Goal: Transaction & Acquisition: Purchase product/service

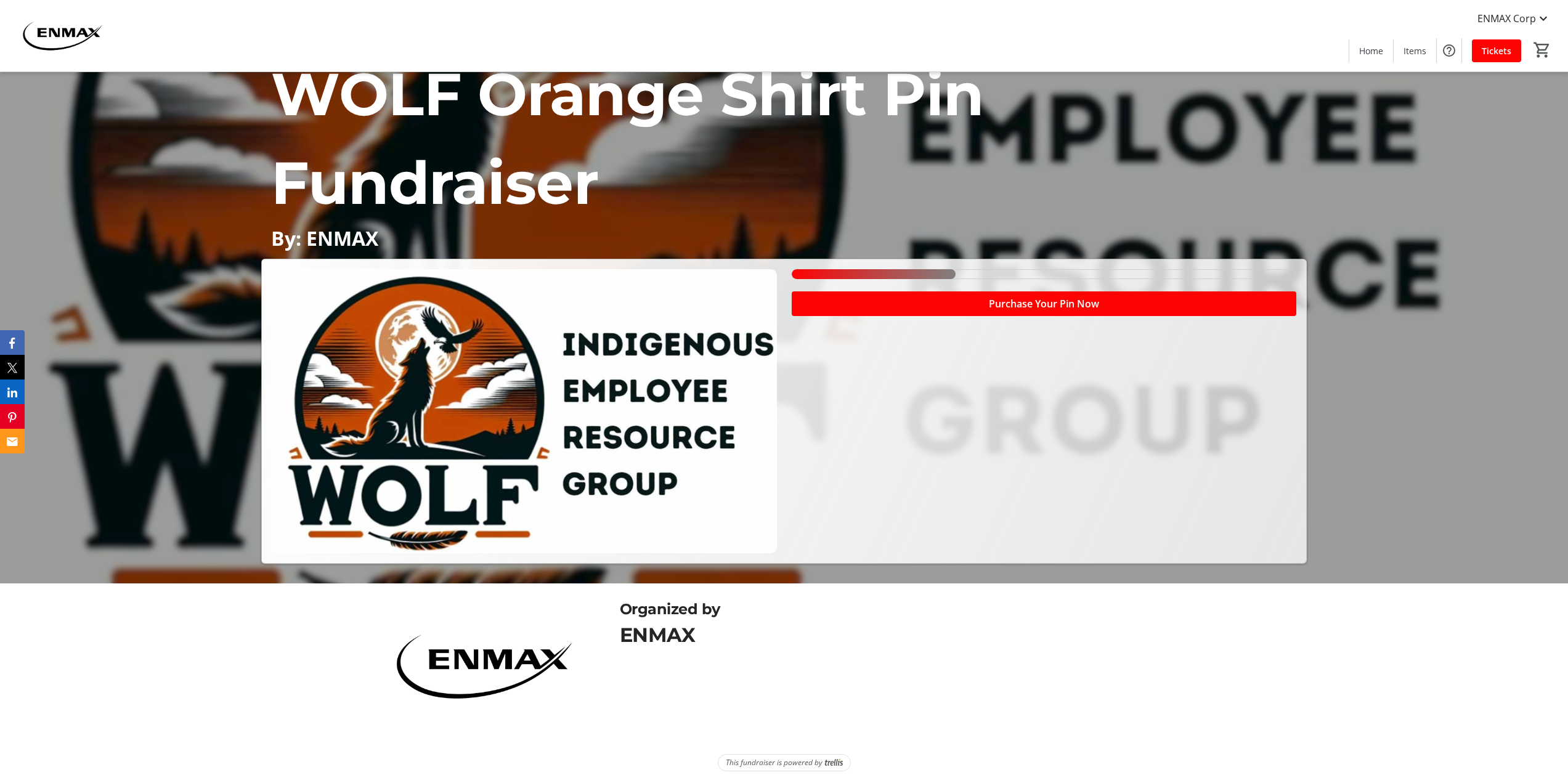
scroll to position [203, 0]
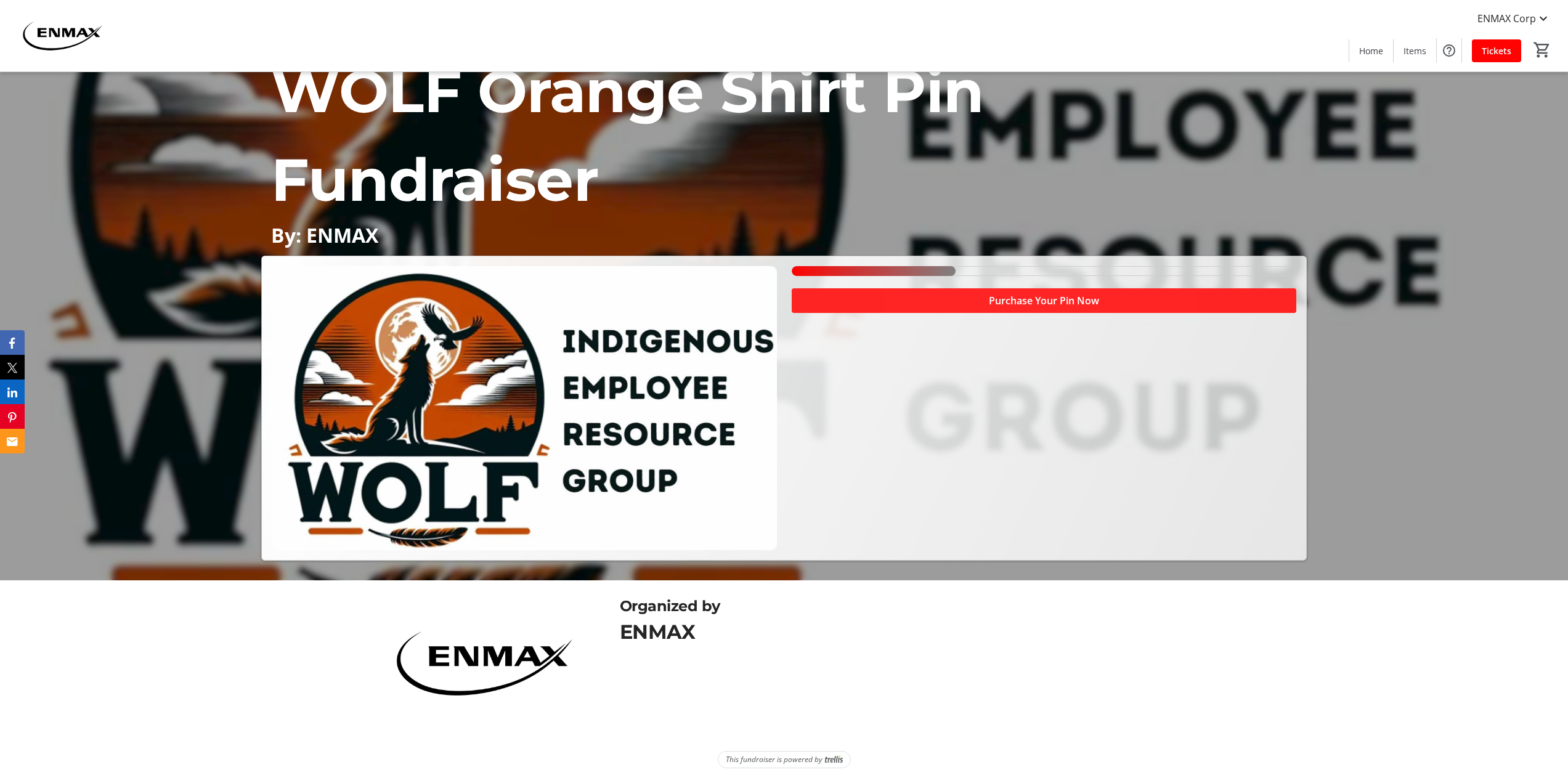
click at [1012, 303] on span "Purchase Your Pin Now" at bounding box center [1044, 301] width 110 height 15
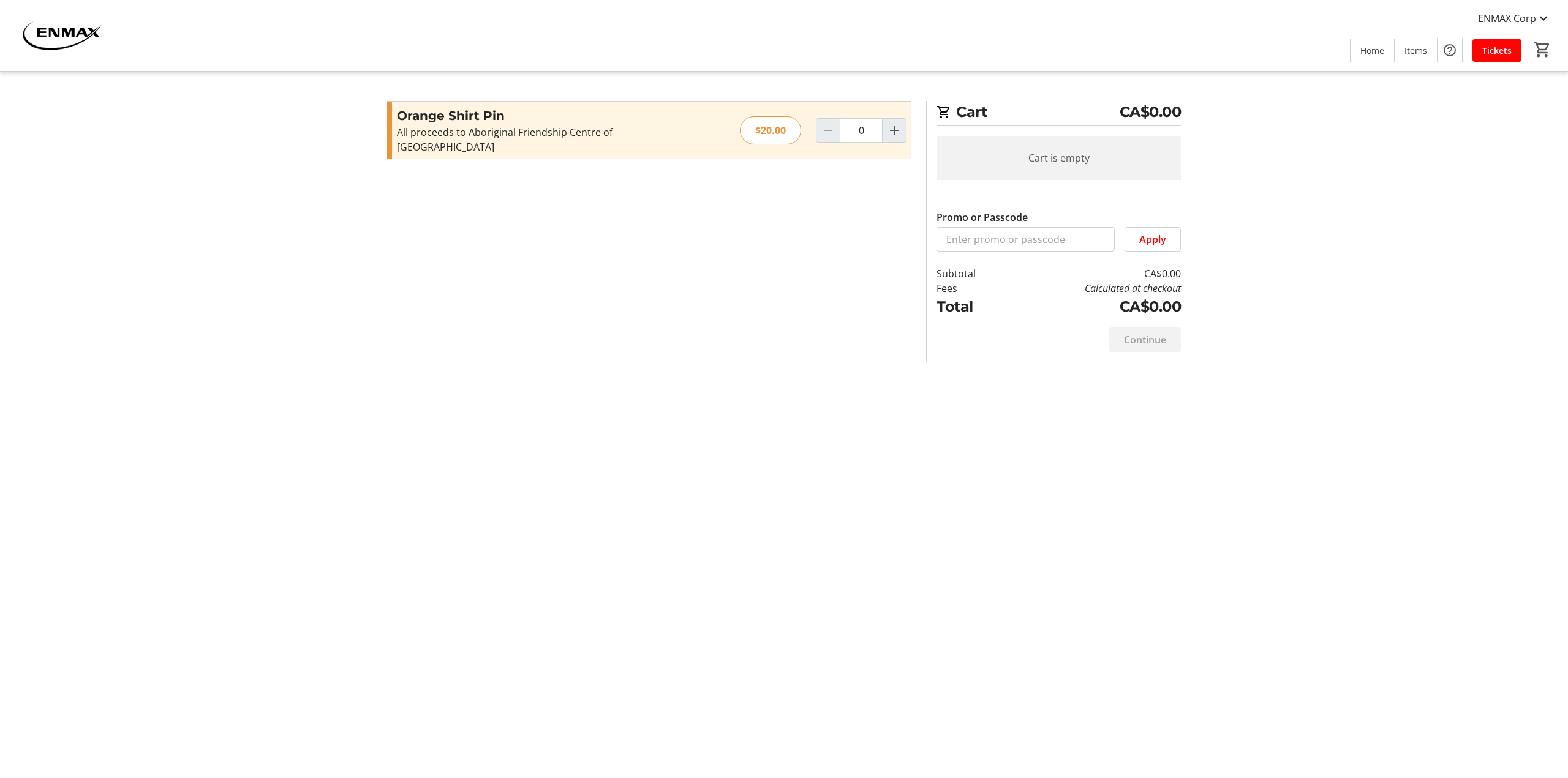
click at [952, 565] on div "Cart CA$0.00 Cart is empty Promo or Passcode Apply Subtotal CA$0.00 Fees Calcul…" at bounding box center [784, 389] width 809 height 778
click at [898, 125] on mat-icon "Increment by one" at bounding box center [894, 131] width 15 height 15
type input "1"
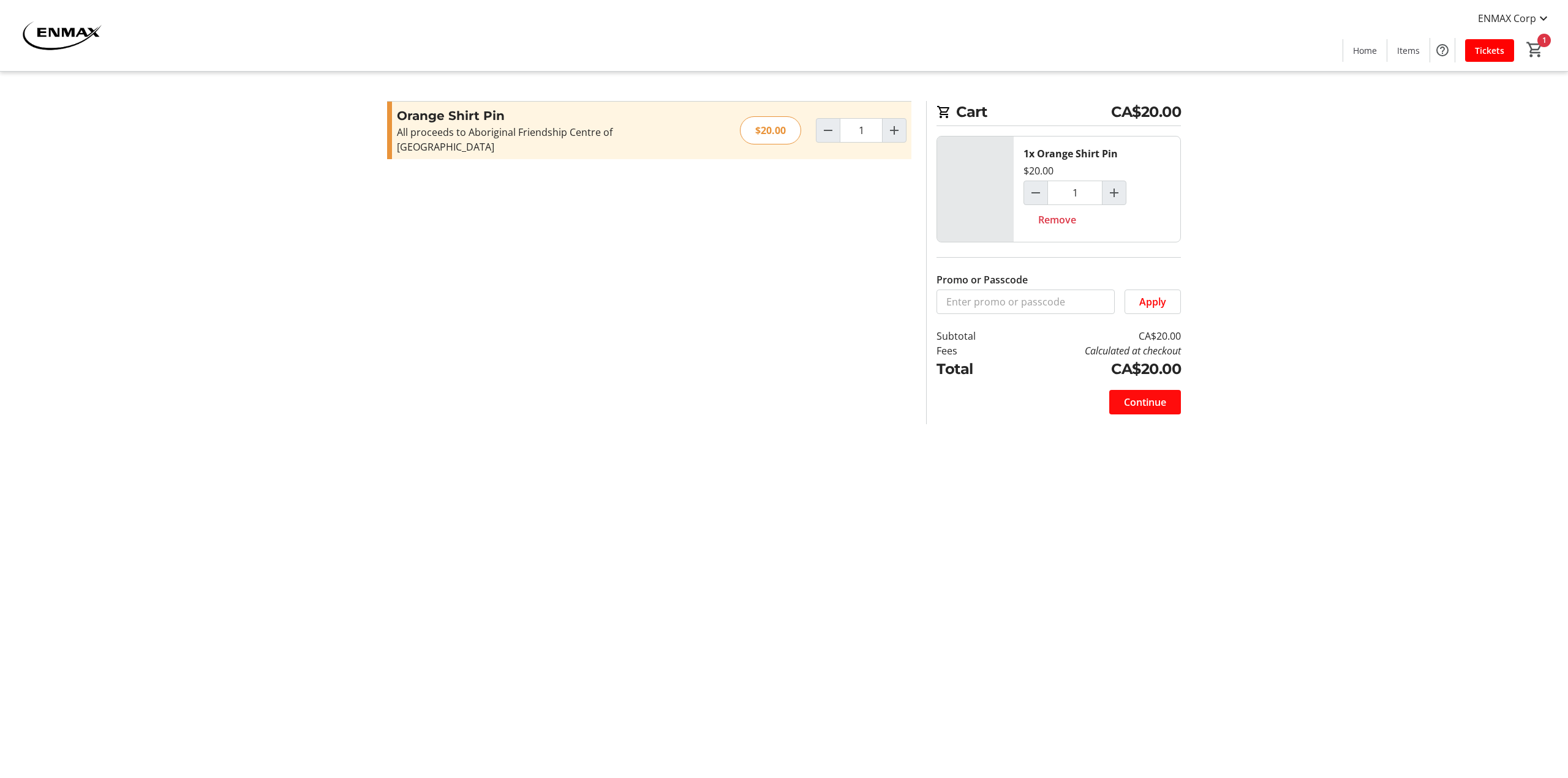
click at [1151, 403] on span "Continue" at bounding box center [1145, 402] width 42 height 15
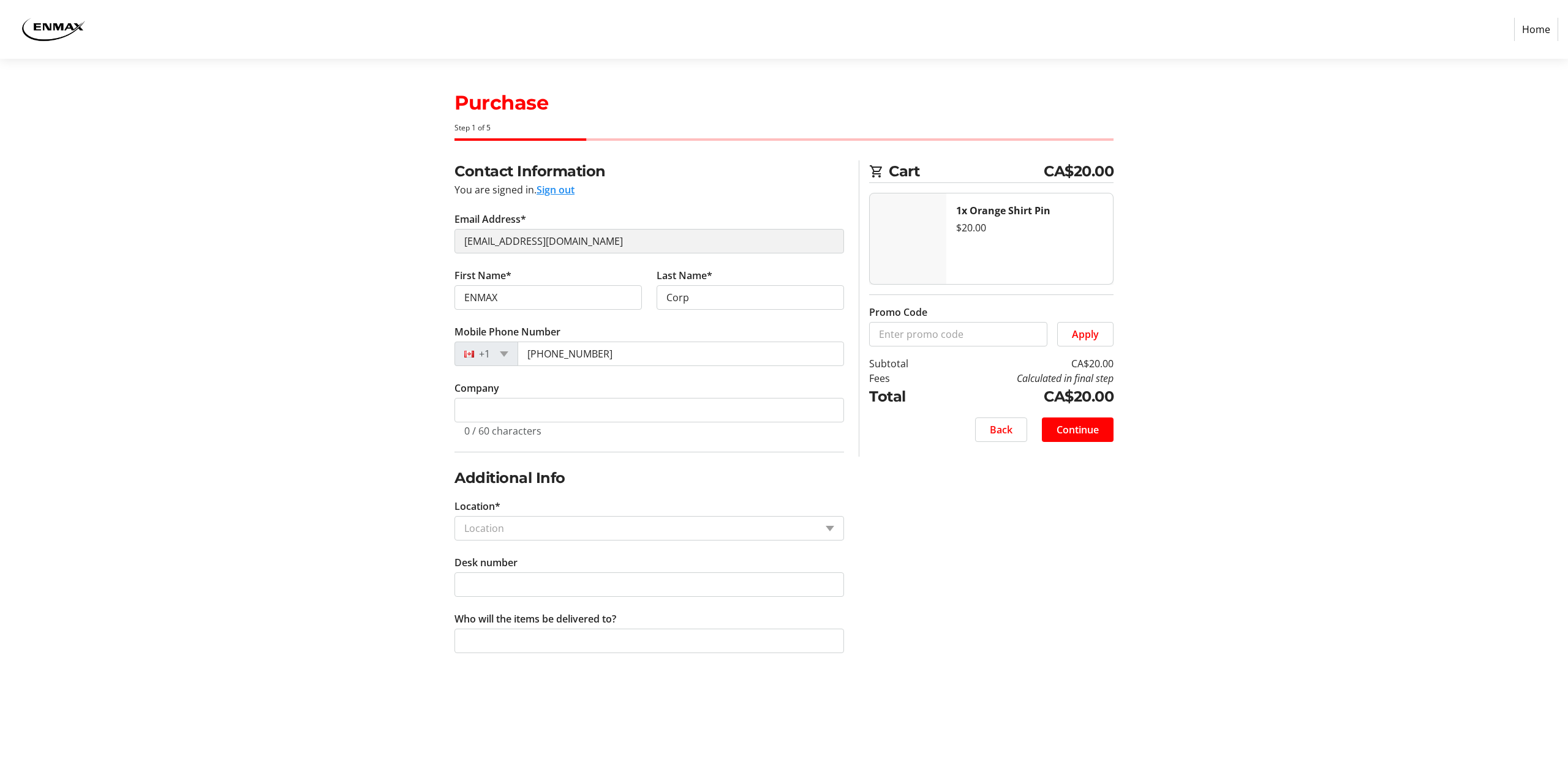
click at [439, 240] on div "Contact Information You are signed in. Sign out Email Address* [EMAIL_ADDRESS][…" at bounding box center [784, 421] width 809 height 522
click at [557, 190] on button "Sign out" at bounding box center [555, 190] width 38 height 15
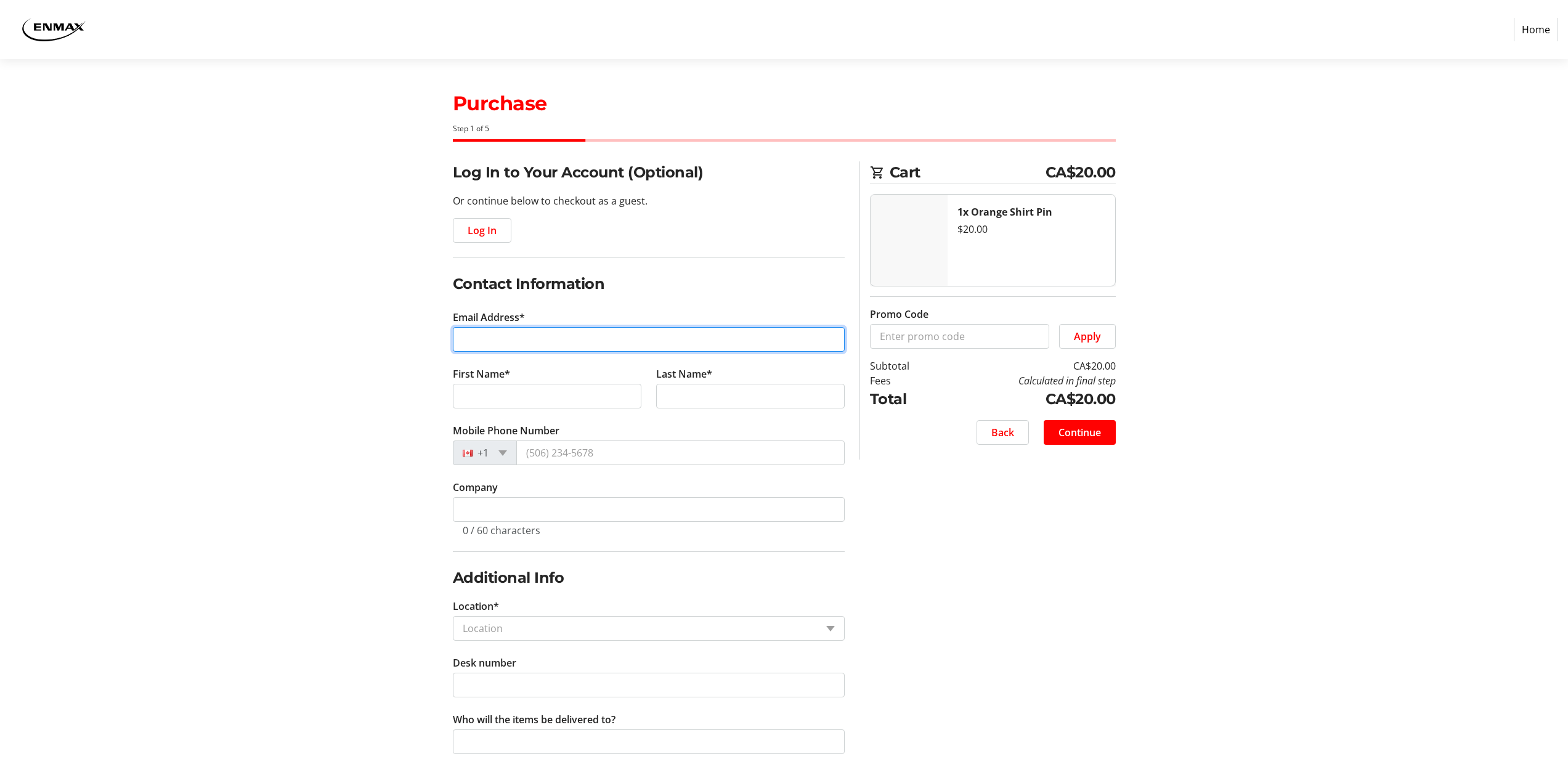
click at [486, 343] on input "Email Address*" at bounding box center [649, 339] width 392 height 24
type input "[EMAIL_ADDRESS][DOMAIN_NAME]"
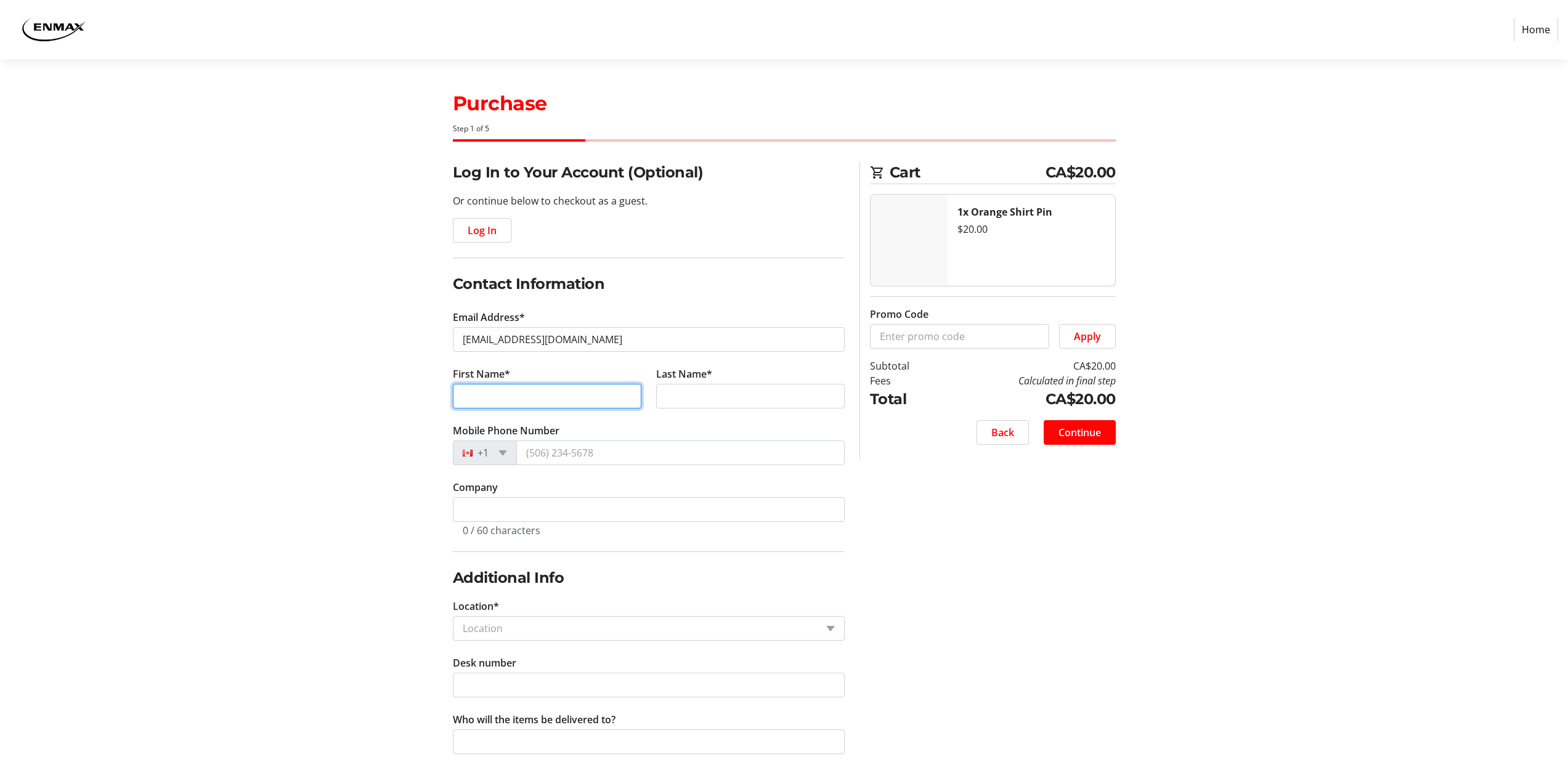
click at [563, 392] on input "First Name*" at bounding box center [547, 396] width 188 height 24
type input "[PERSON_NAME]"
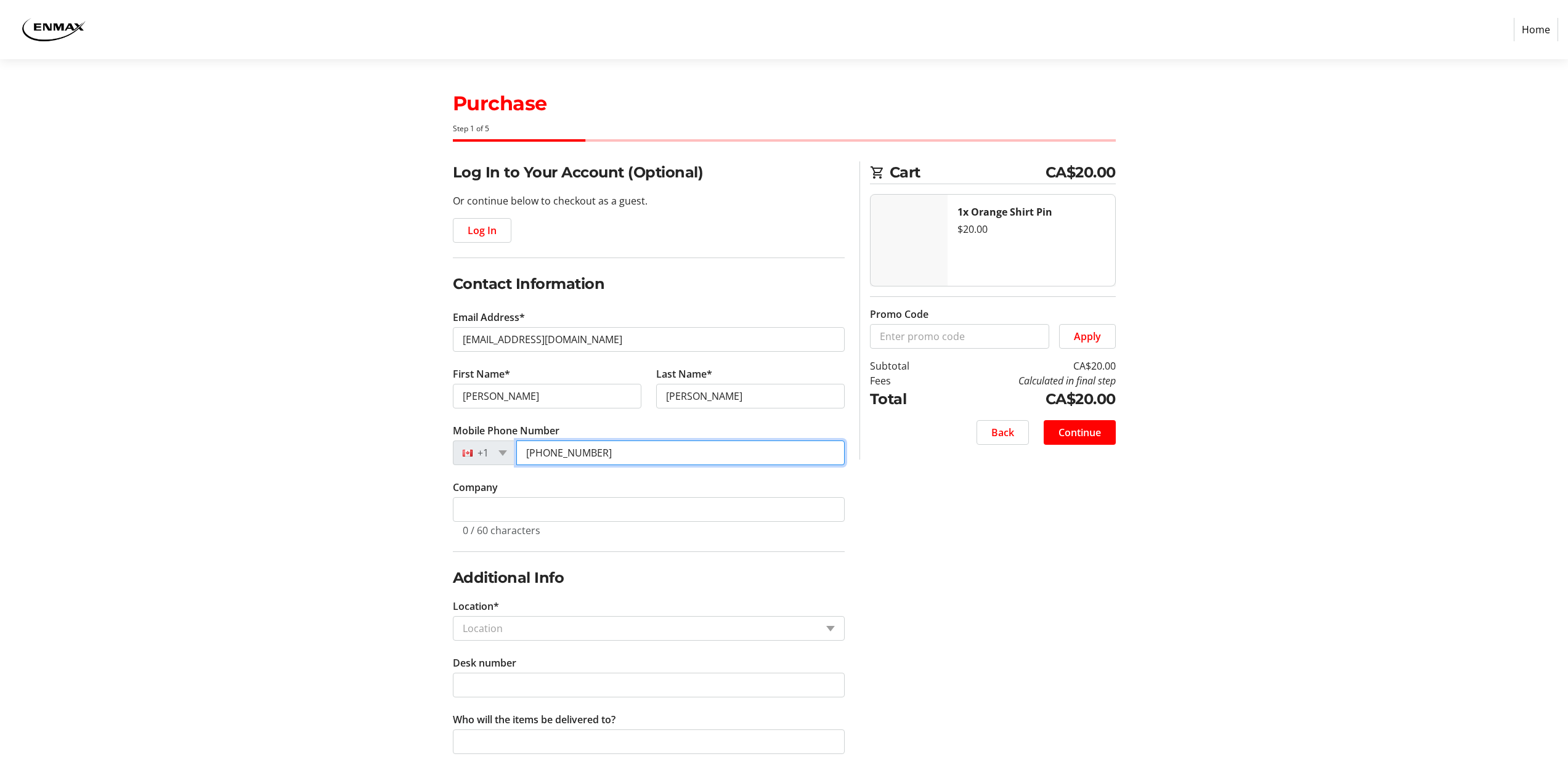
drag, startPoint x: 613, startPoint y: 450, endPoint x: 522, endPoint y: 450, distance: 91.0
click at [522, 450] on input "[PHONE_NUMBER]" at bounding box center [680, 452] width 329 height 24
type input "[PHONE_NUMBER]"
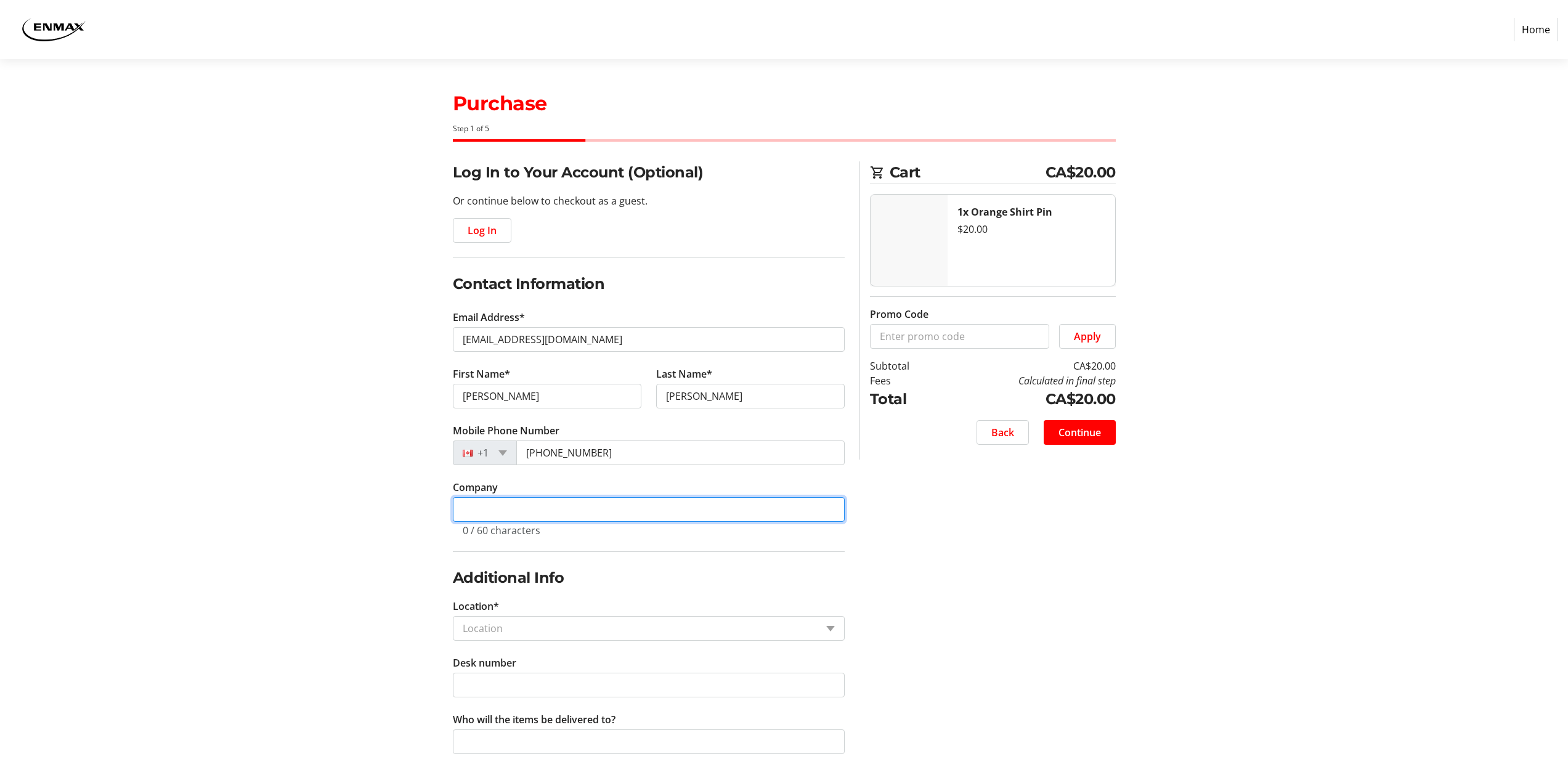
click at [492, 513] on input "Company" at bounding box center [649, 509] width 392 height 24
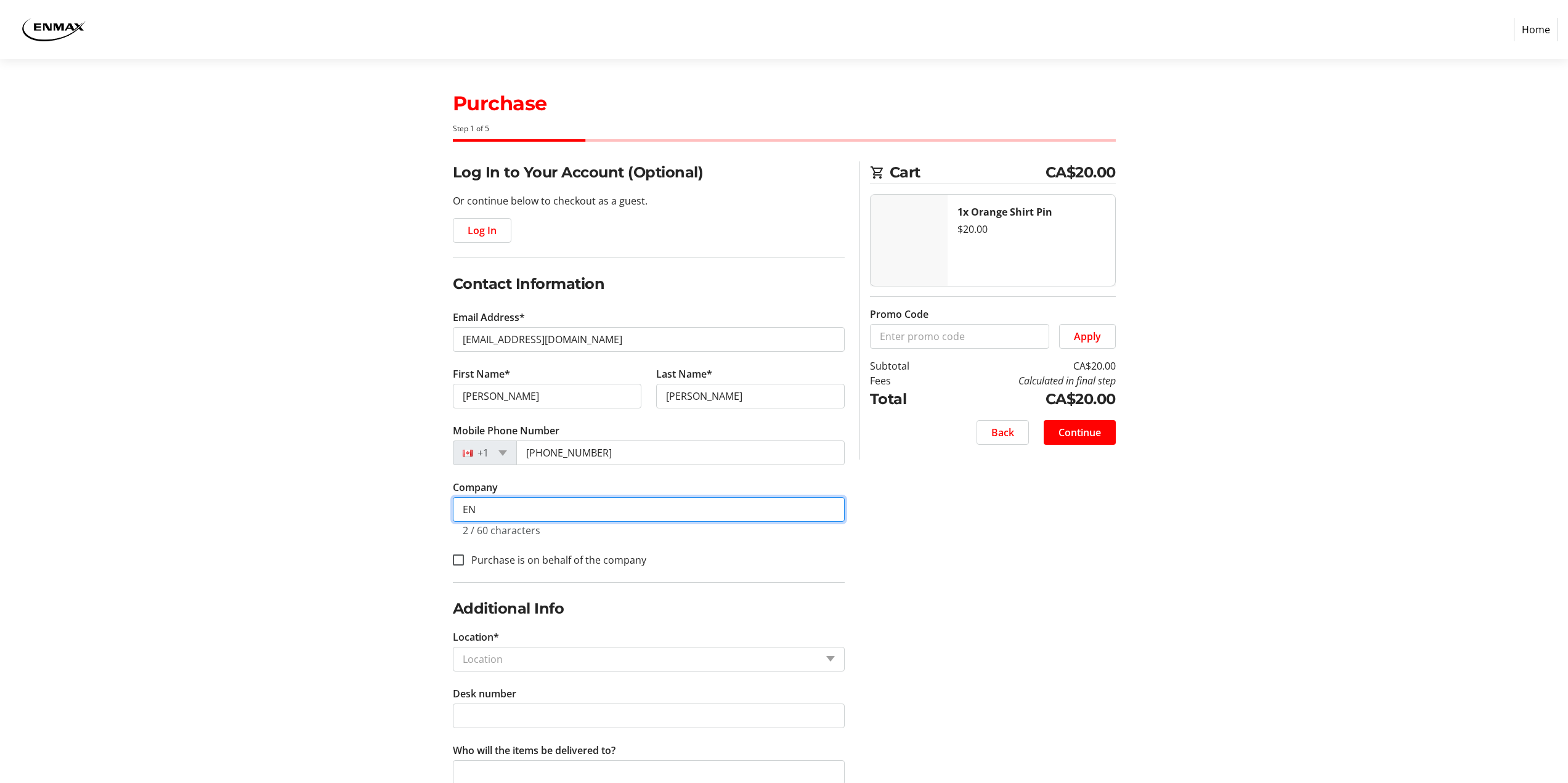
type input "E"
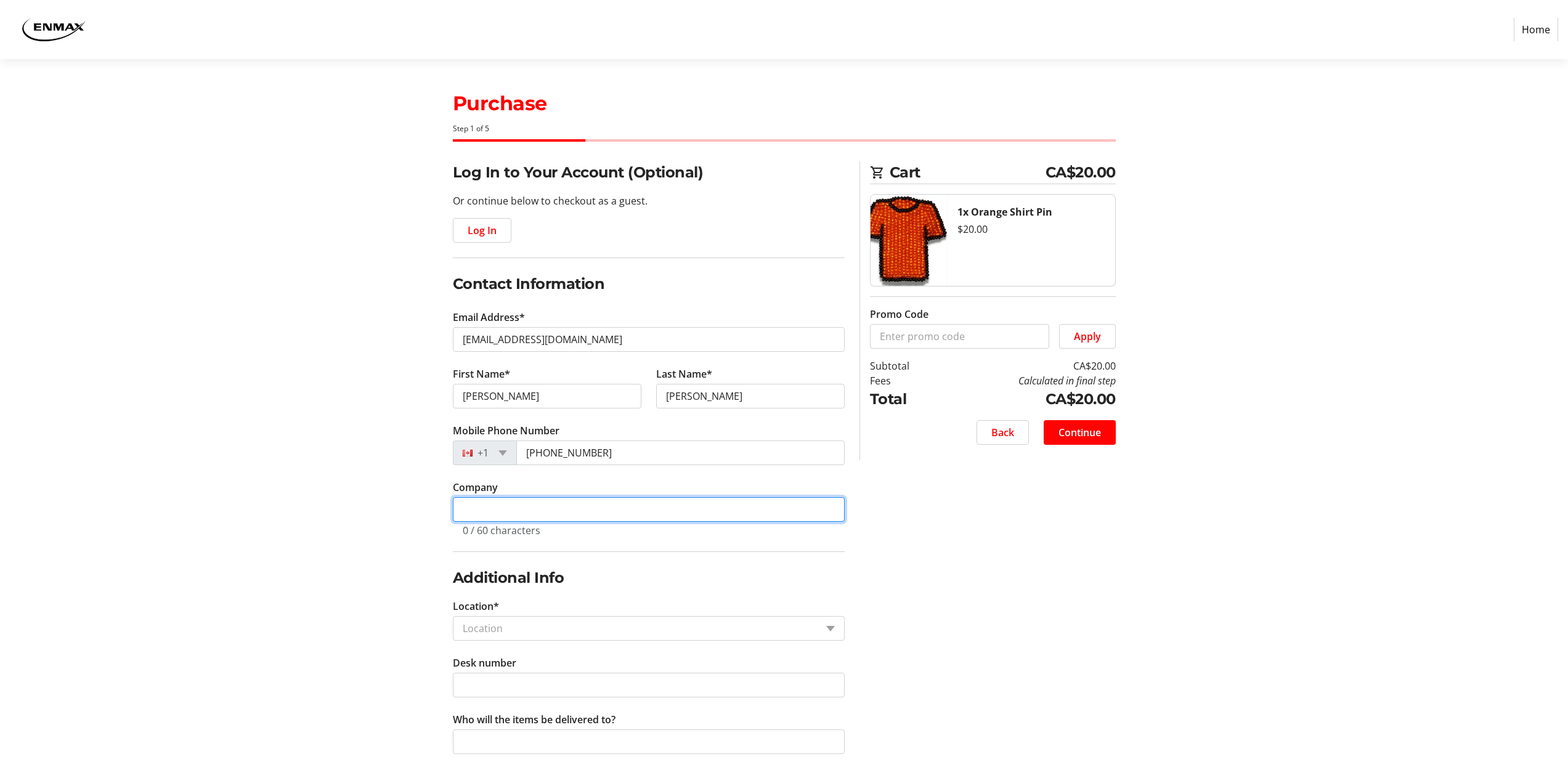
scroll to position [1, 0]
click at [827, 631] on div "Location" at bounding box center [649, 628] width 392 height 24
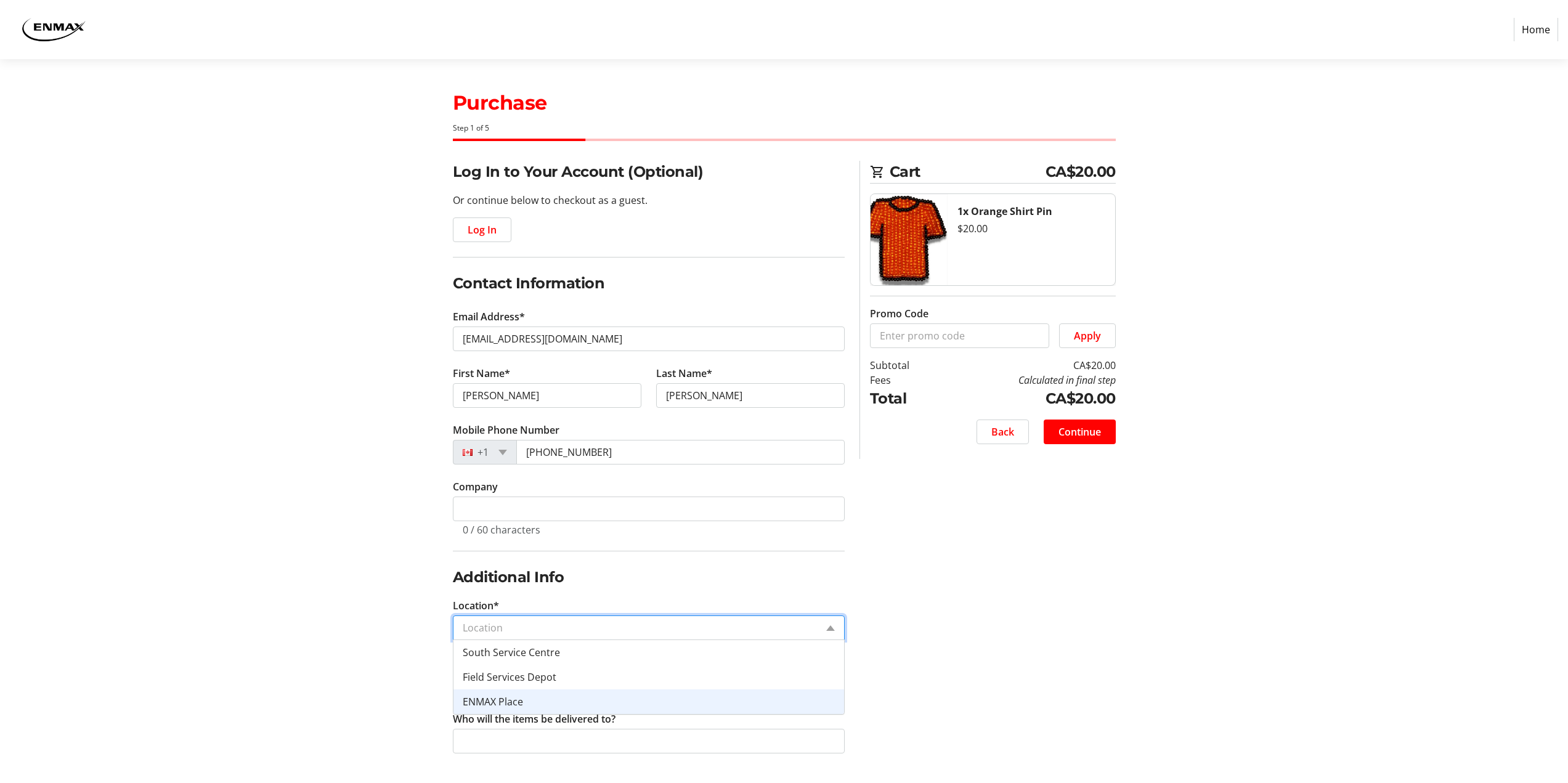
click at [531, 700] on div "ENMAX Place" at bounding box center [648, 702] width 391 height 24
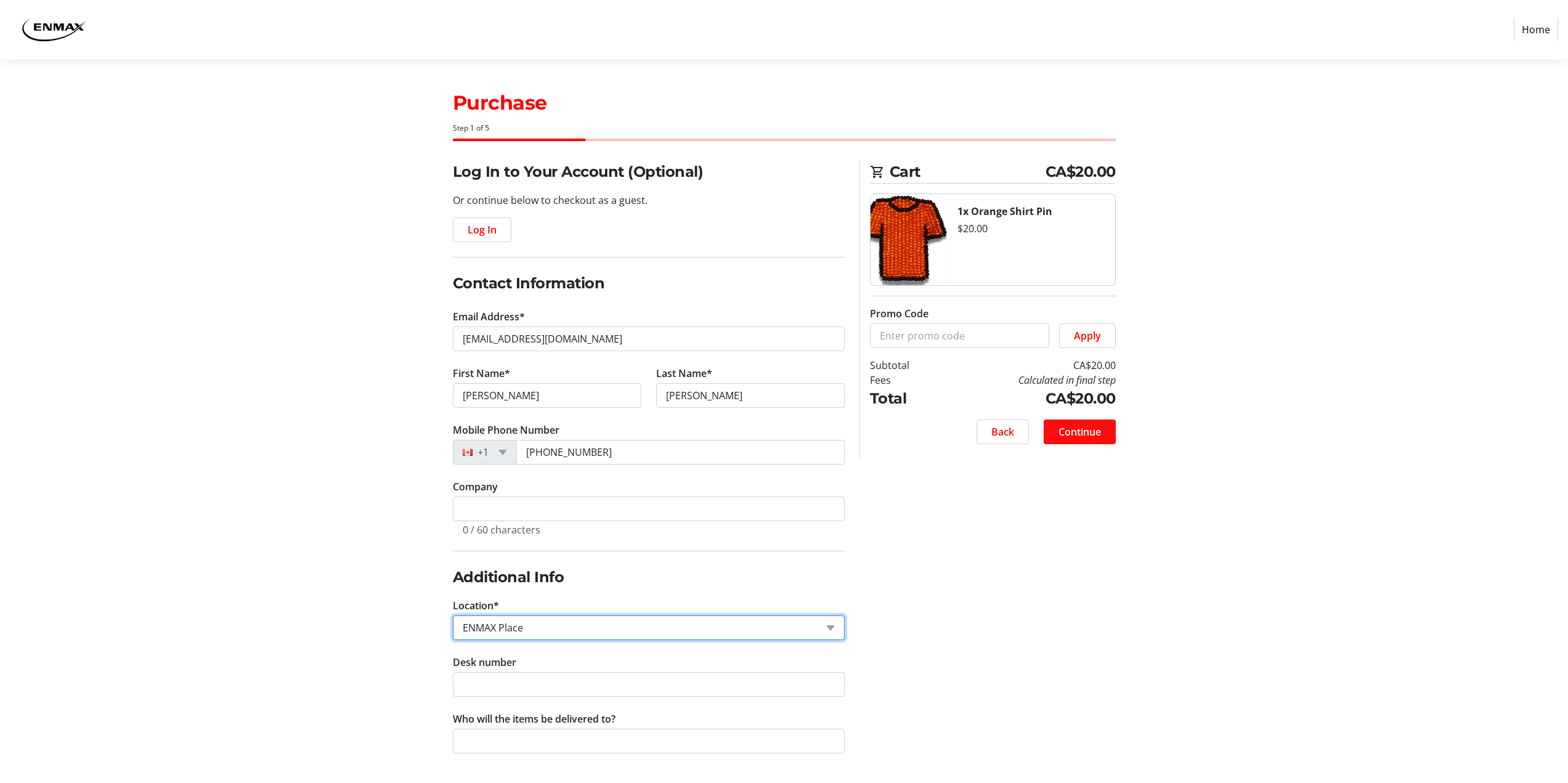
click at [1087, 433] on span "Continue" at bounding box center [1080, 432] width 43 height 15
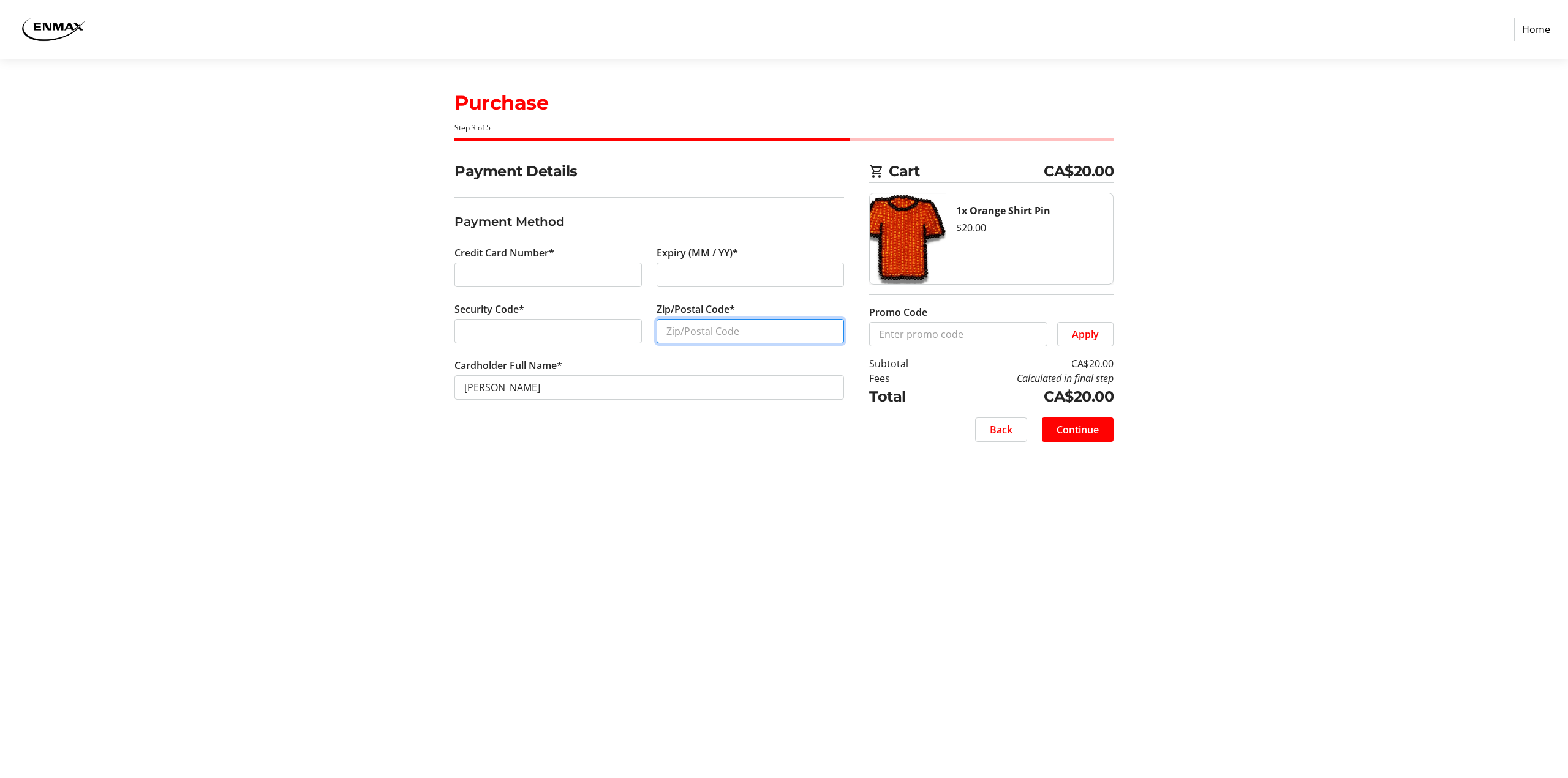
click at [688, 330] on input "Zip/Postal Code*" at bounding box center [750, 331] width 187 height 24
type input "T2X 3R9"
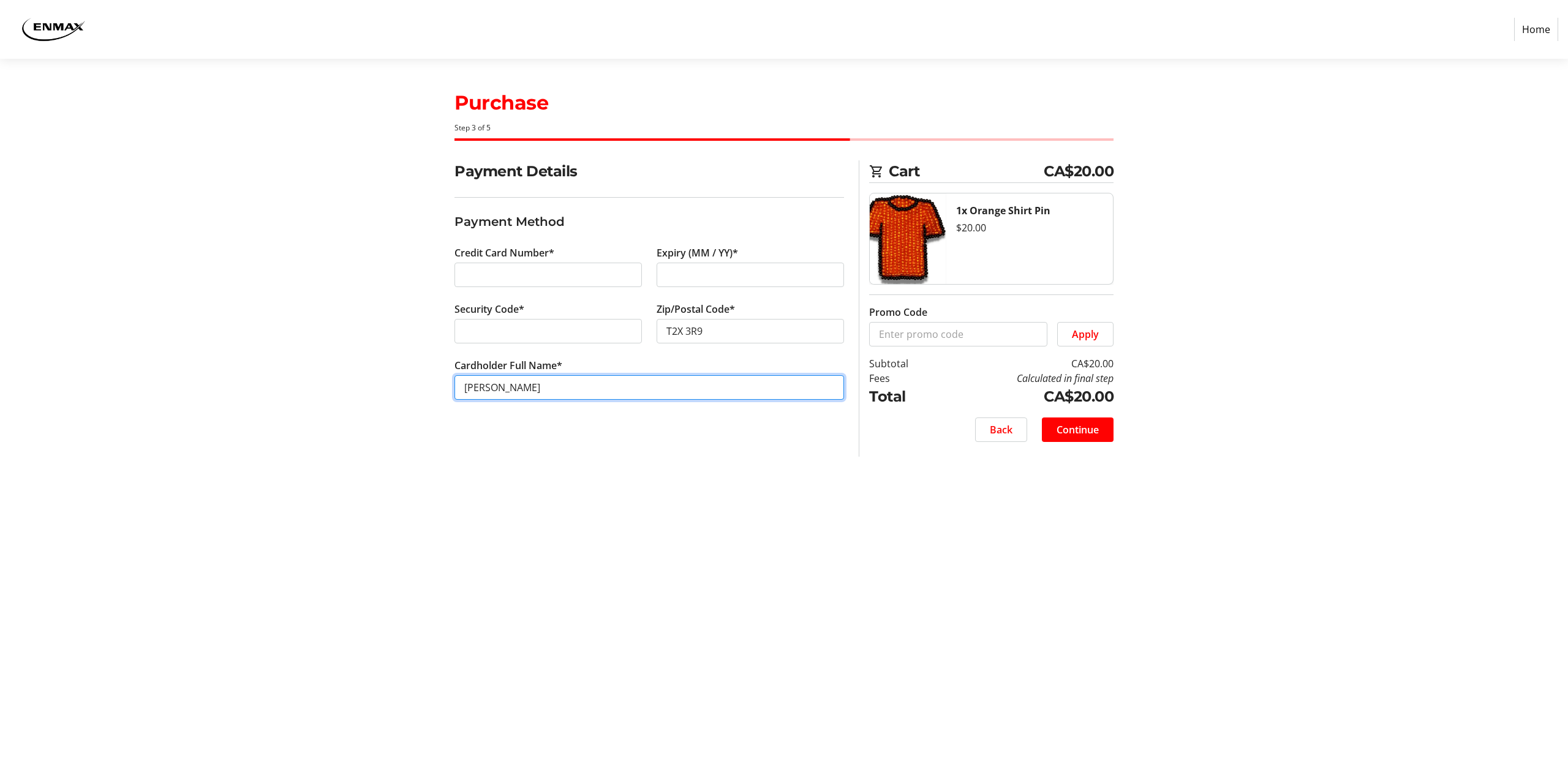
click at [496, 384] on input "[PERSON_NAME]" at bounding box center [649, 388] width 390 height 24
click at [500, 388] on input "[PERSON_NAME]" at bounding box center [649, 388] width 390 height 24
type input "[PERSON_NAME]"
click at [990, 425] on span "Back" at bounding box center [1001, 430] width 23 height 15
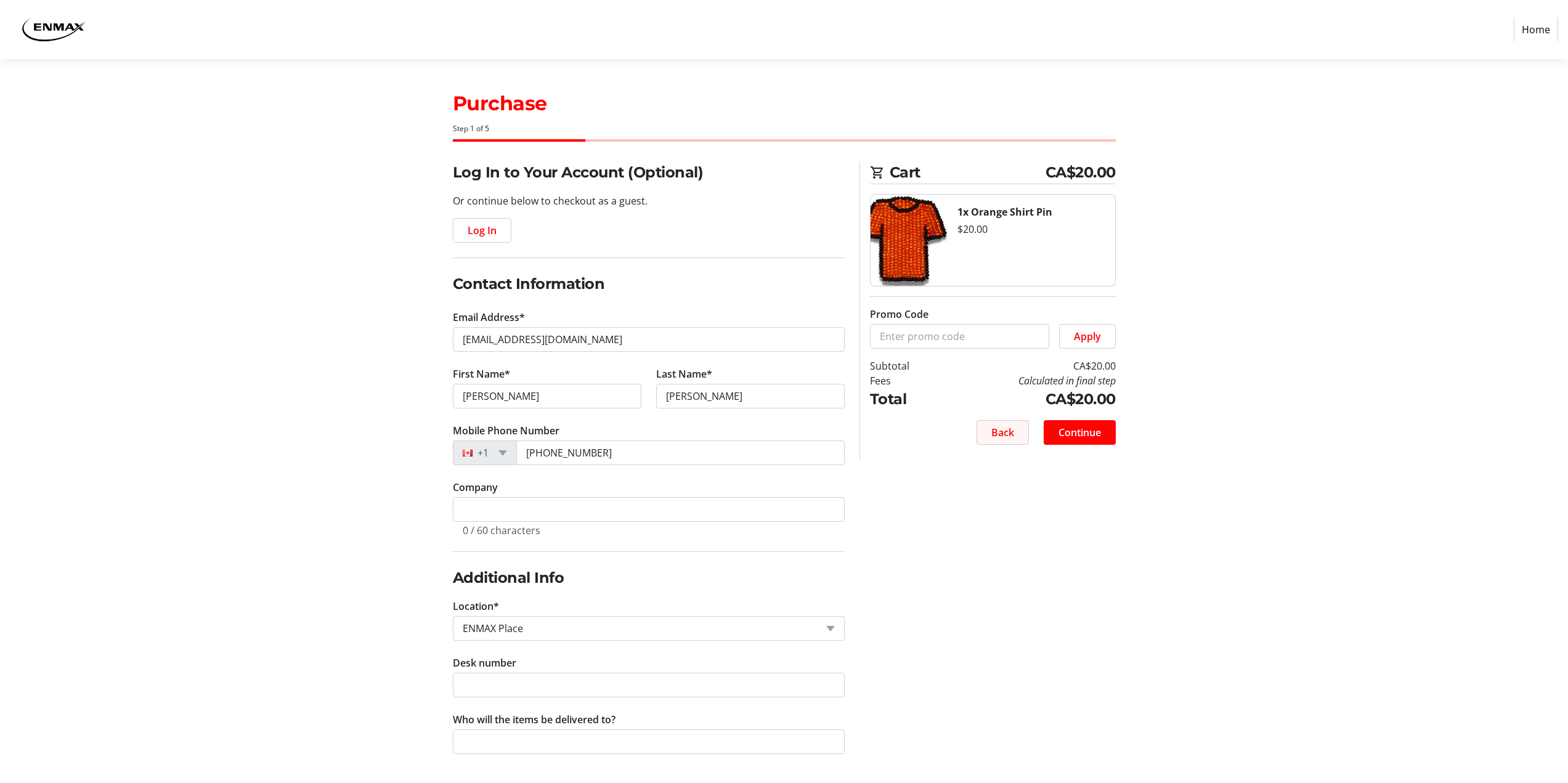
click at [1010, 427] on span "Back" at bounding box center [1003, 433] width 23 height 15
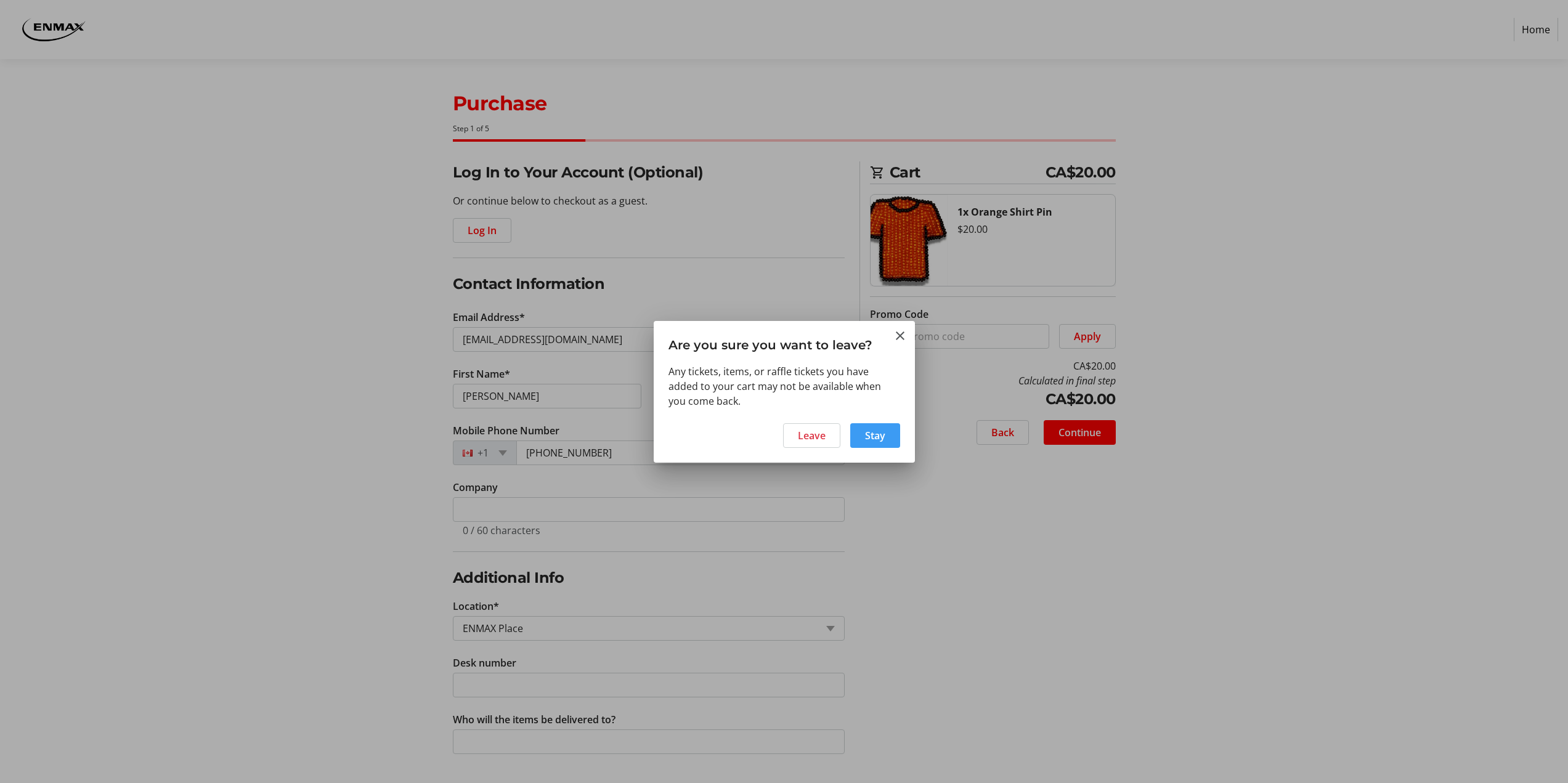
click at [892, 433] on span at bounding box center [875, 436] width 50 height 30
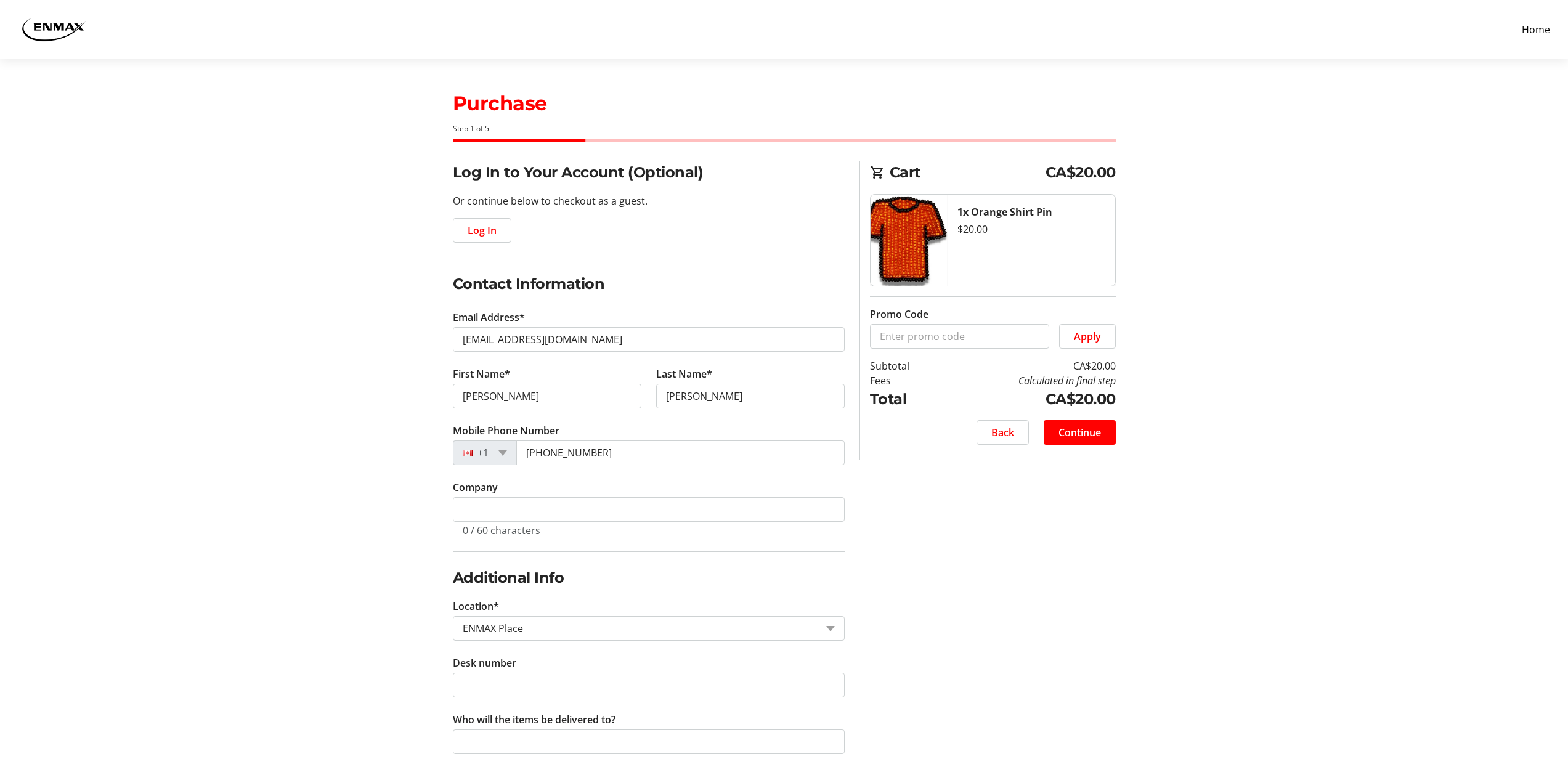
click at [1015, 245] on div "1x Orange Shirt Pin $20.00" at bounding box center [1031, 240] width 167 height 91
click at [1003, 426] on span "Back" at bounding box center [1003, 433] width 23 height 15
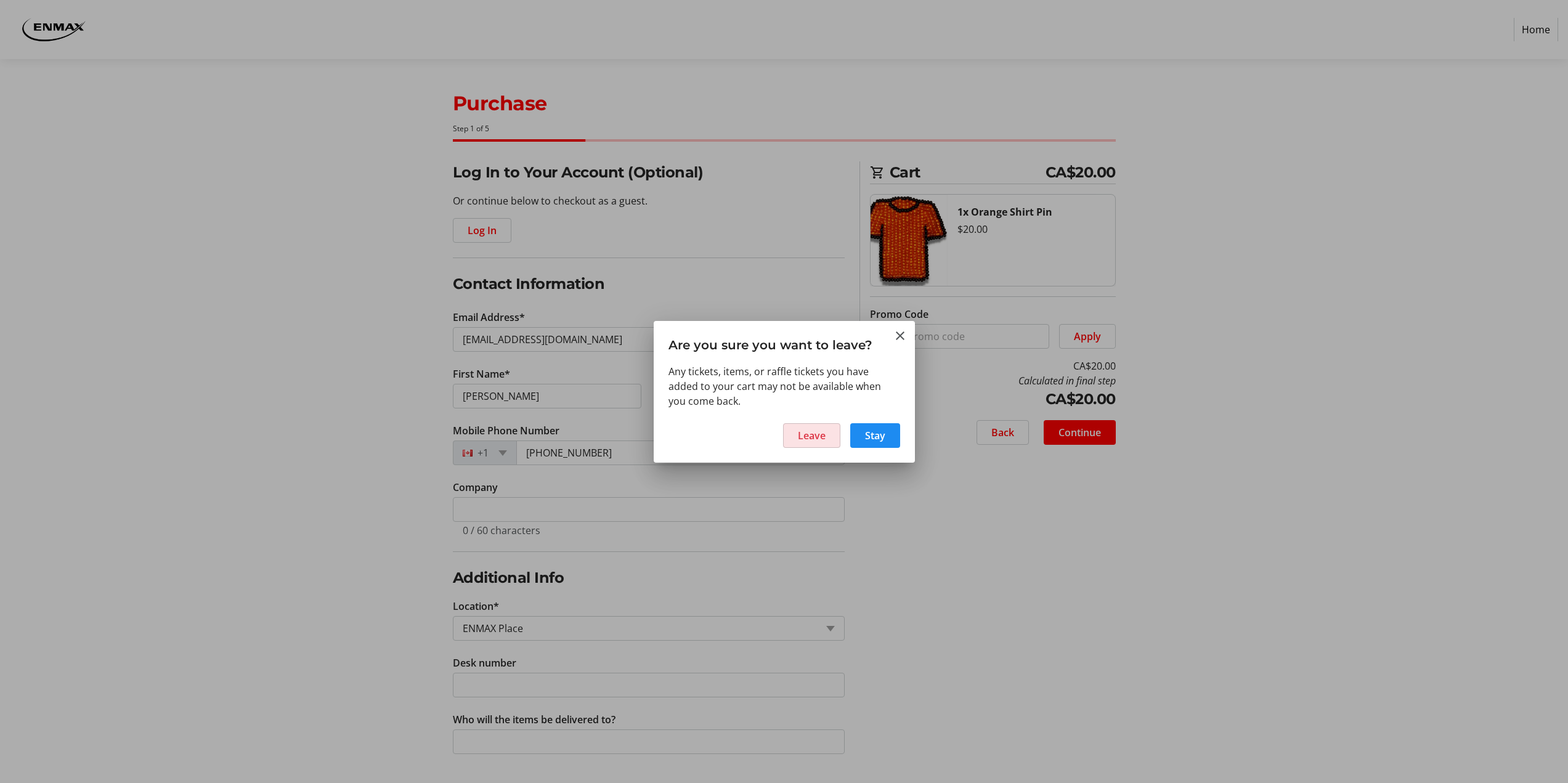
click at [801, 439] on span "Leave" at bounding box center [811, 436] width 28 height 15
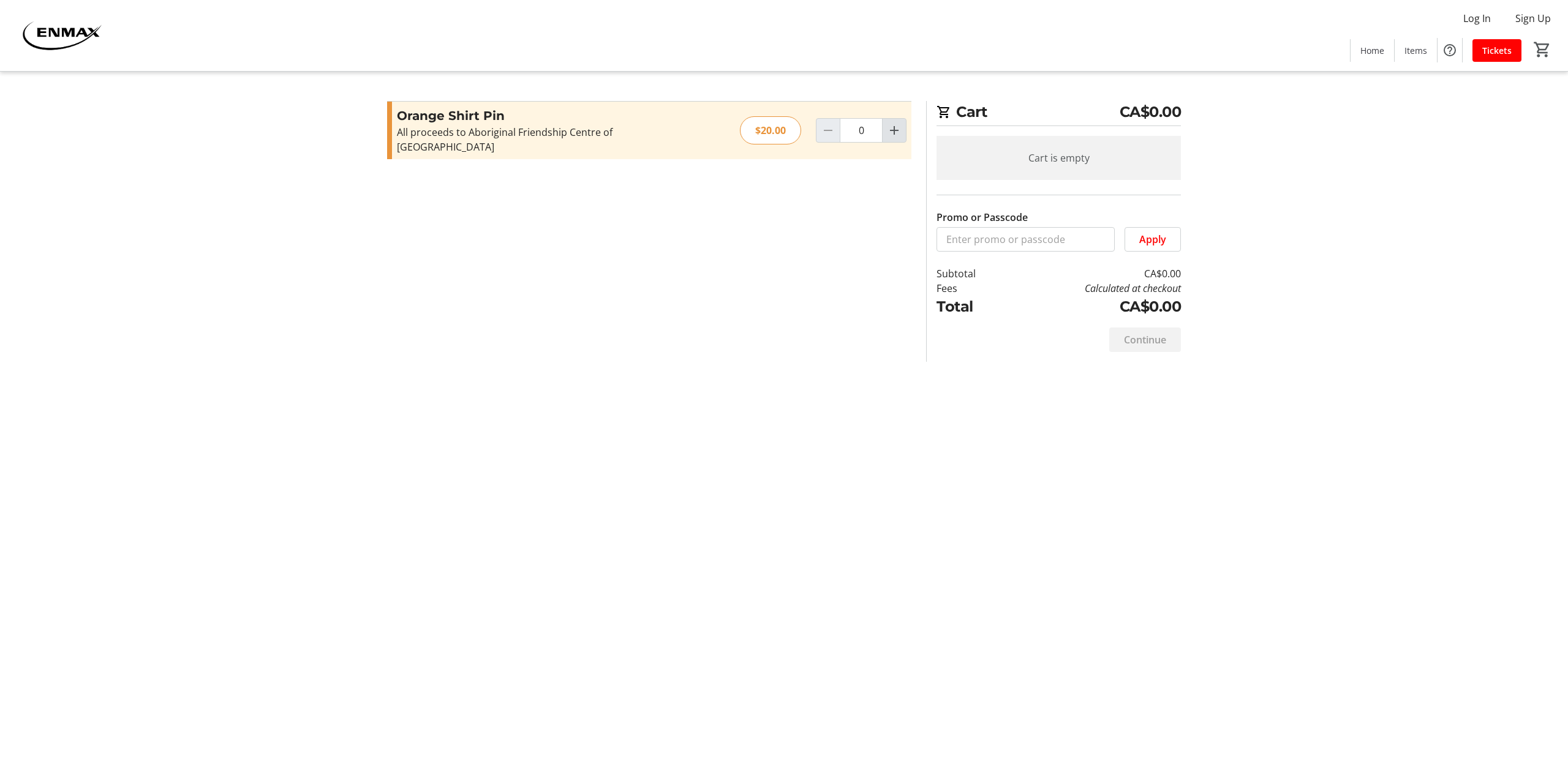
click at [891, 123] on mat-icon "Increment by one" at bounding box center [894, 131] width 15 height 15
type input "2"
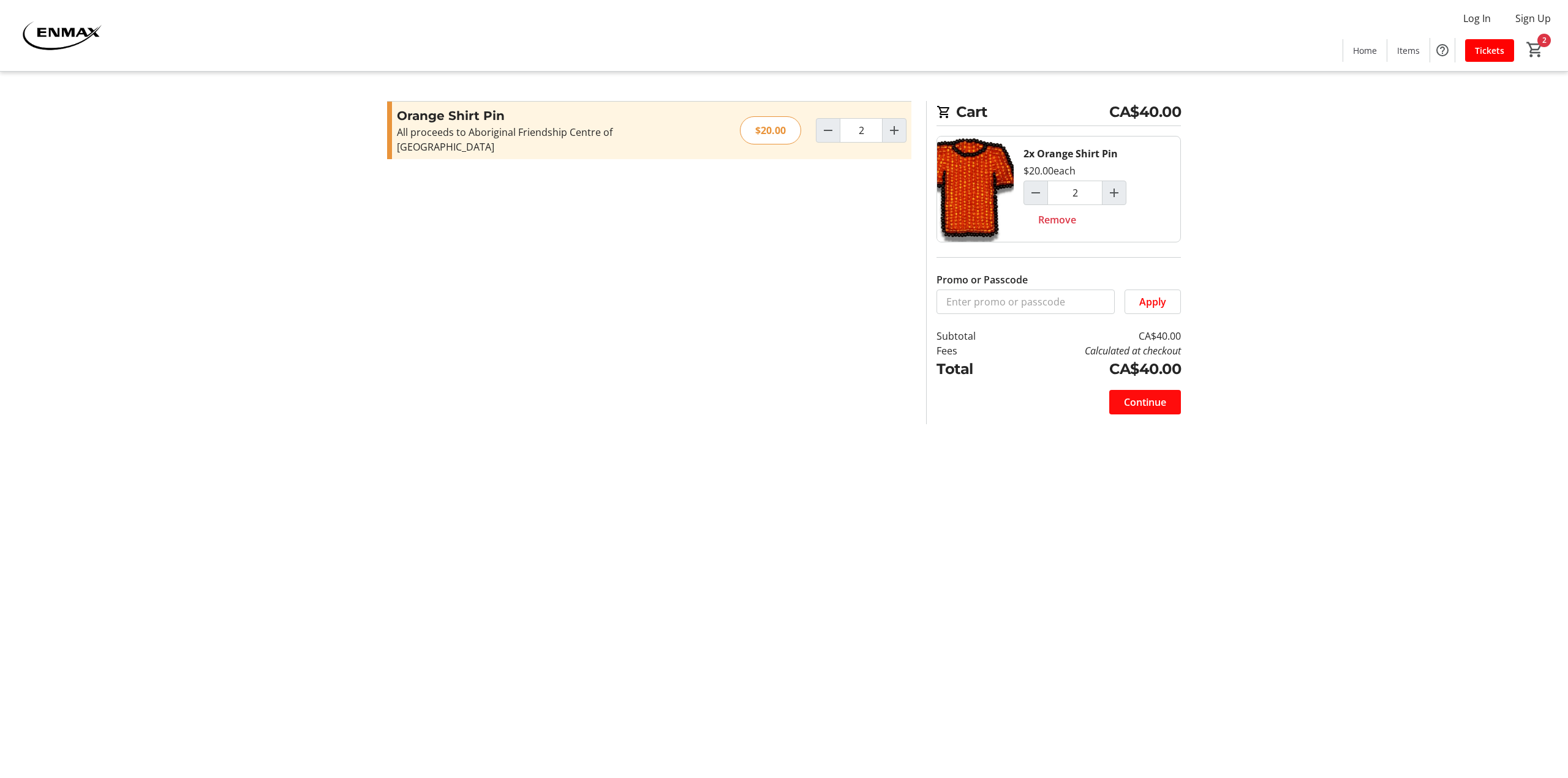
click at [1136, 406] on span "Continue" at bounding box center [1145, 402] width 42 height 15
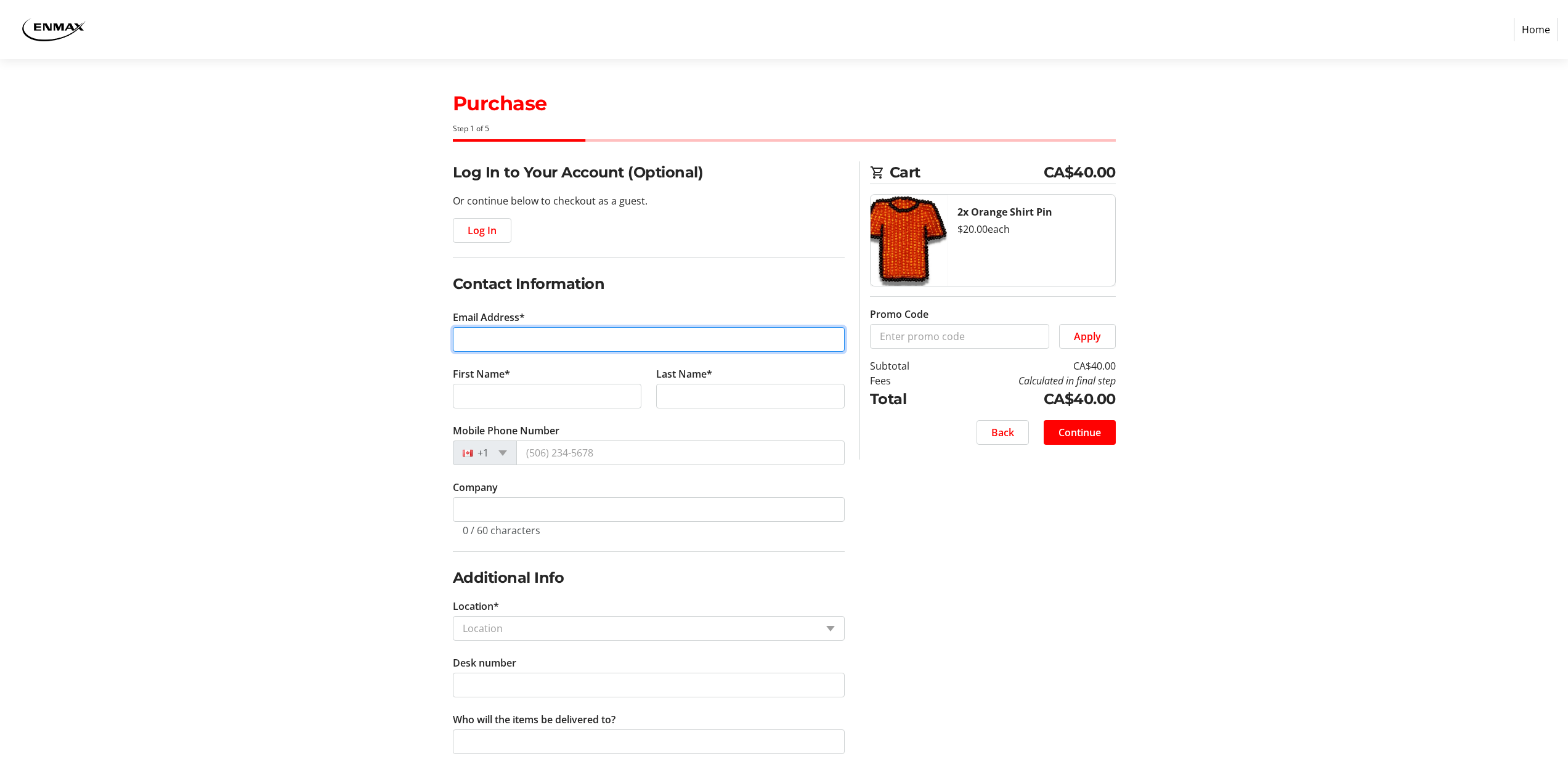
drag, startPoint x: 480, startPoint y: 327, endPoint x: 480, endPoint y: 335, distance: 8.0
click at [480, 327] on input "Email Address*" at bounding box center [649, 339] width 392 height 24
type input "[EMAIL_ADDRESS][DOMAIN_NAME]"
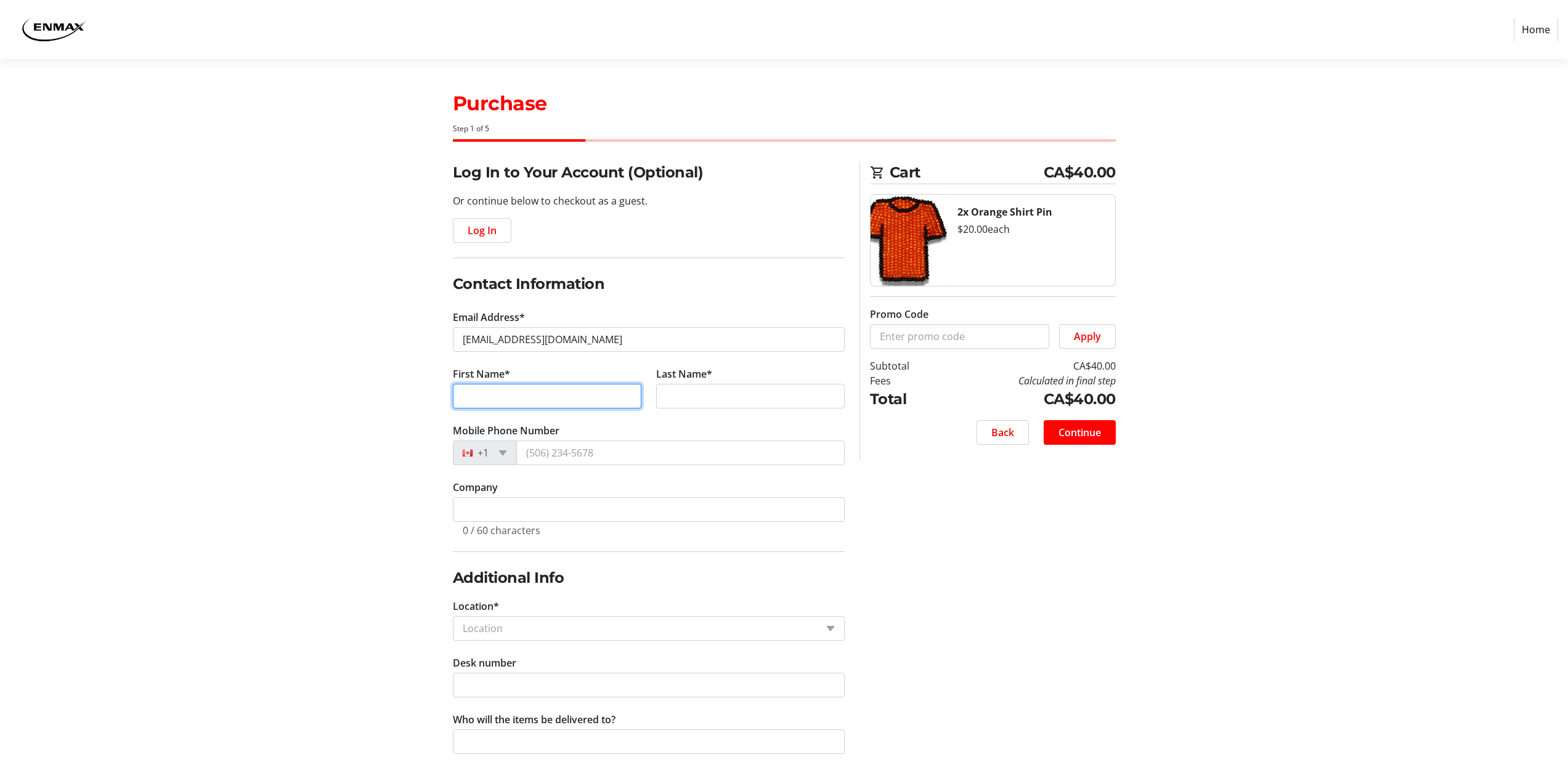
click at [498, 400] on input "First Name*" at bounding box center [547, 396] width 188 height 24
type input "[PERSON_NAME]"
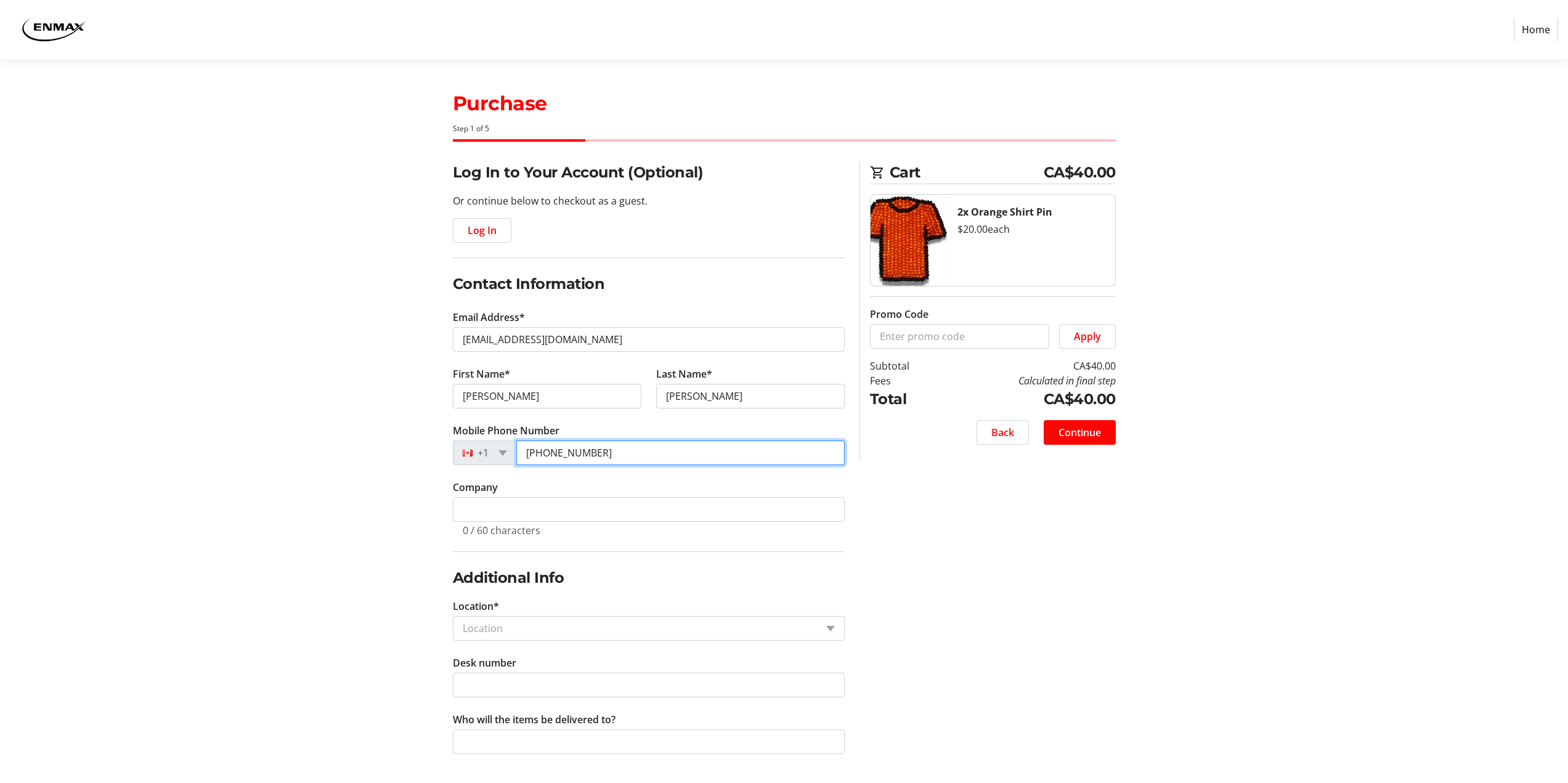
drag, startPoint x: 599, startPoint y: 453, endPoint x: 516, endPoint y: 452, distance: 83.0
click at [516, 452] on input "[PHONE_NUMBER]" at bounding box center [680, 452] width 329 height 24
type input "[PHONE_NUMBER]"
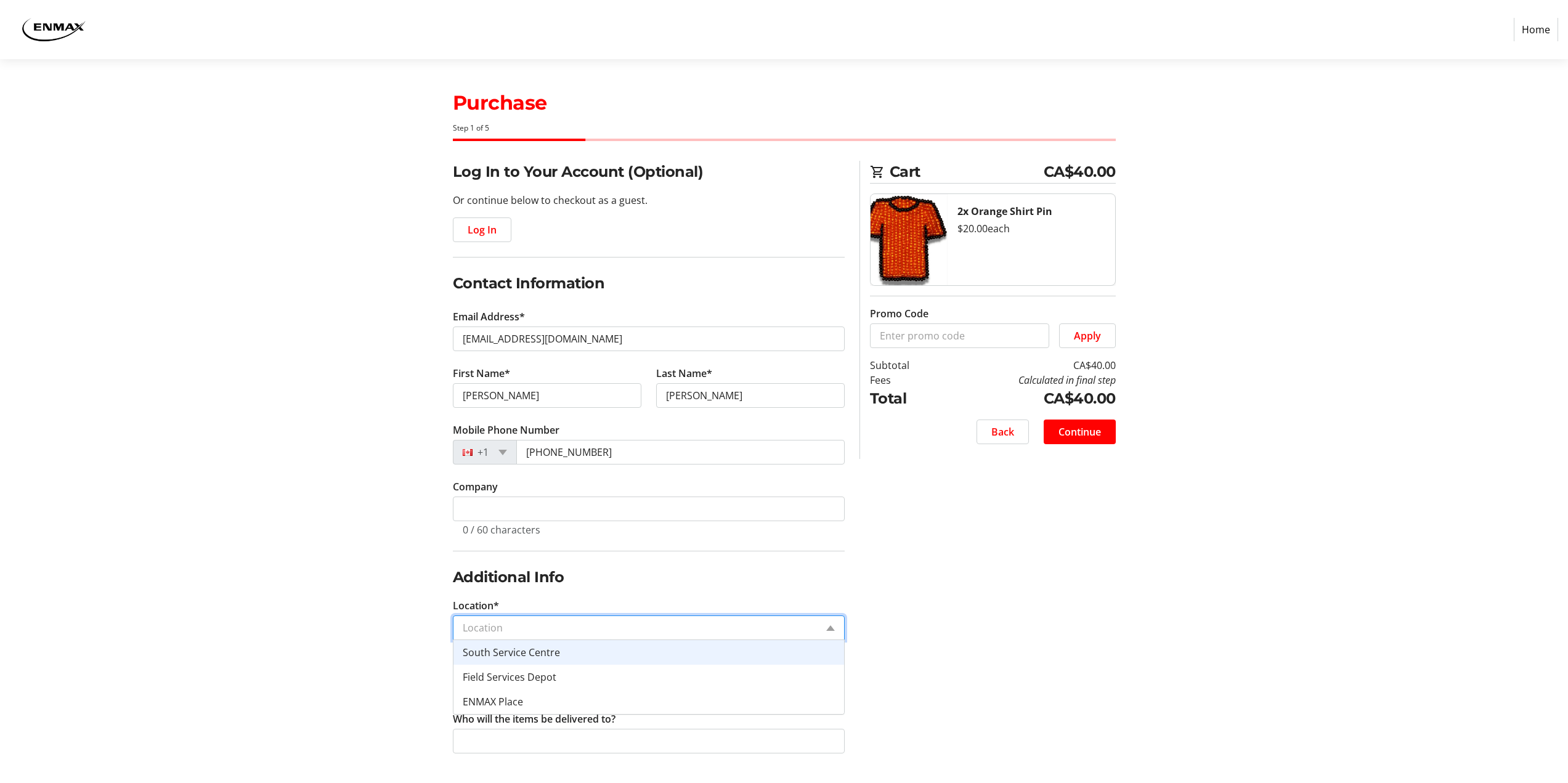
click at [534, 632] on input "Location*" at bounding box center [639, 628] width 354 height 15
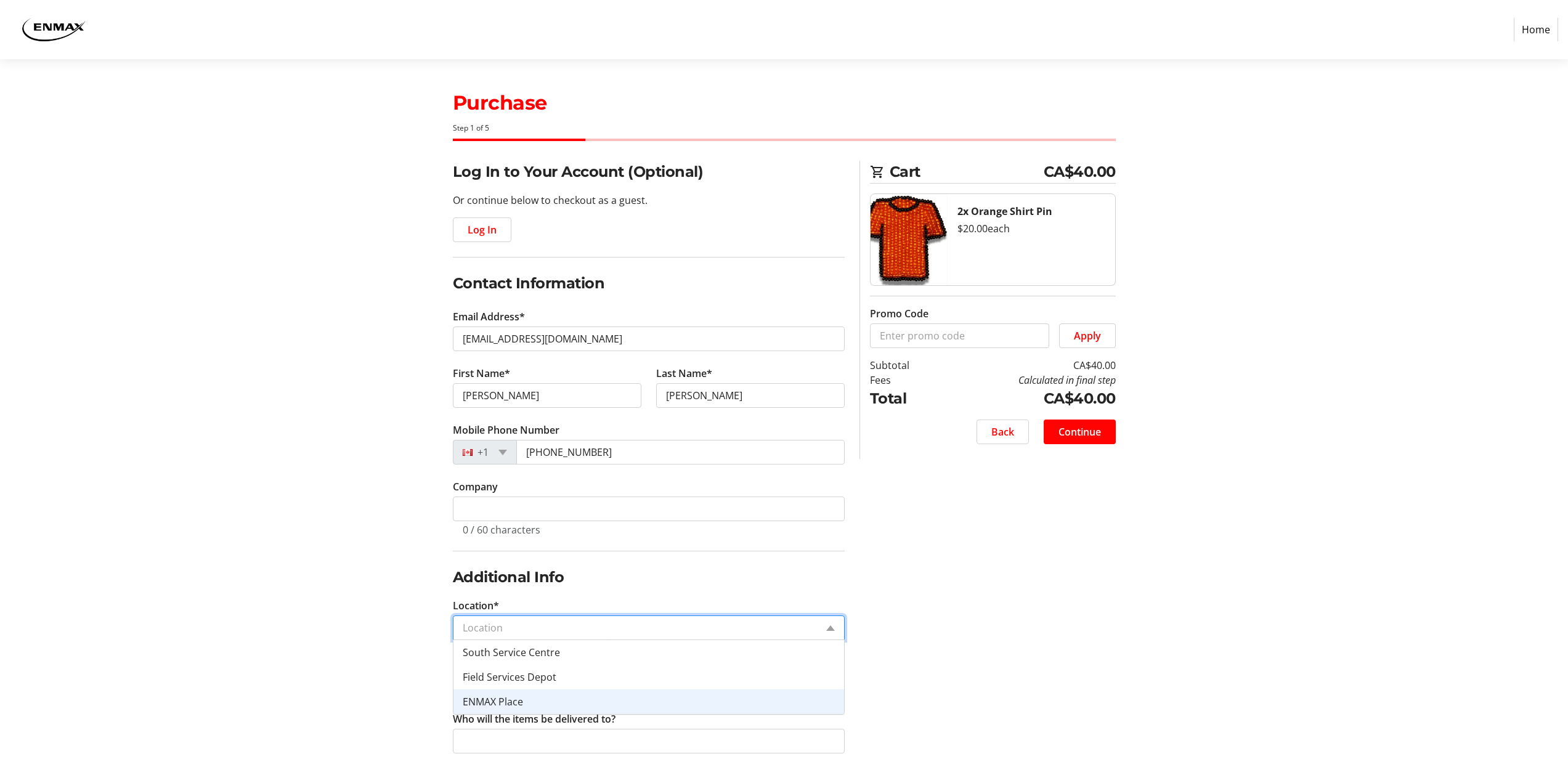
click at [507, 698] on span "ENMAX Place" at bounding box center [492, 702] width 60 height 14
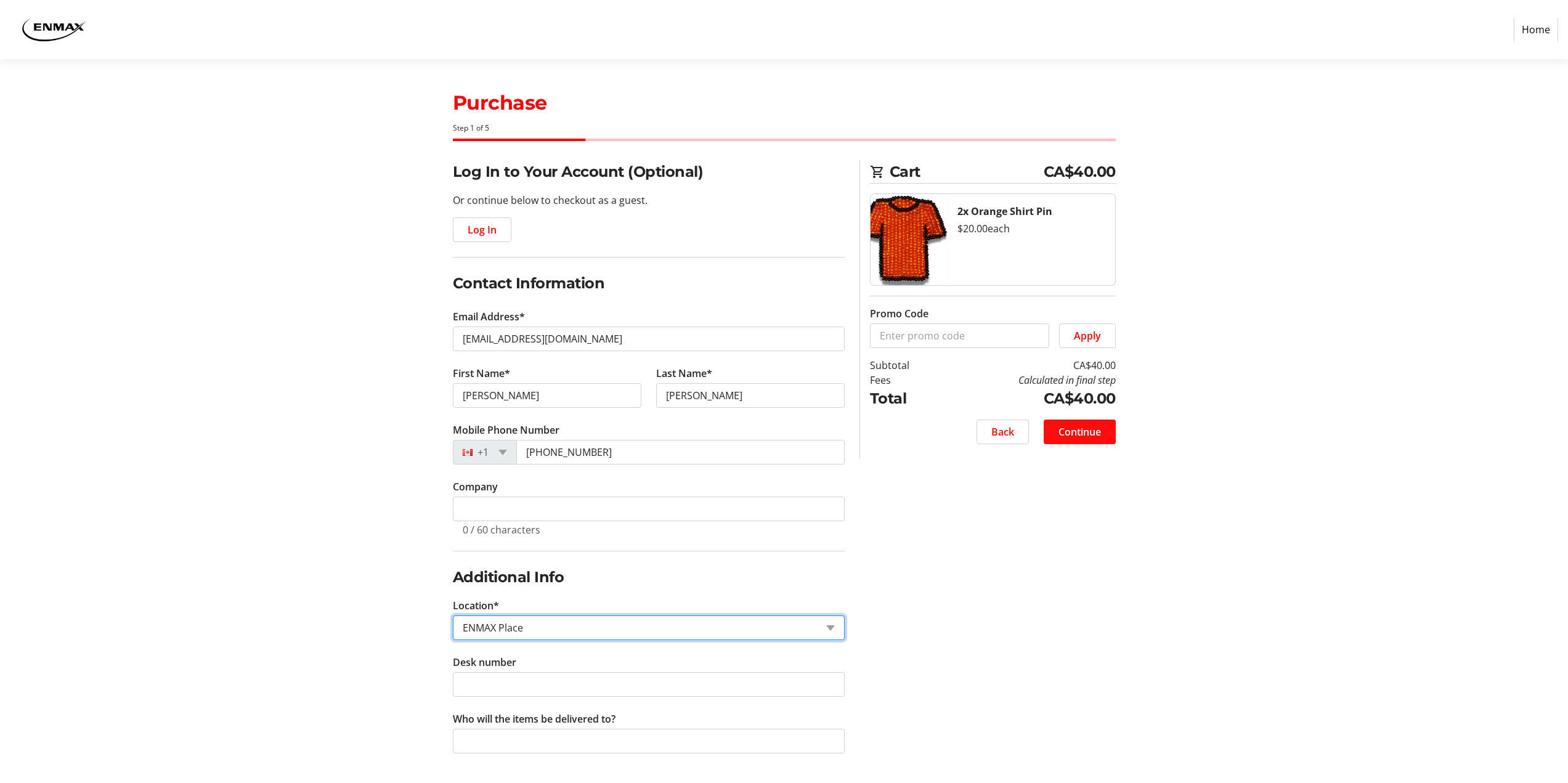
click at [1075, 431] on span "Continue" at bounding box center [1080, 432] width 43 height 15
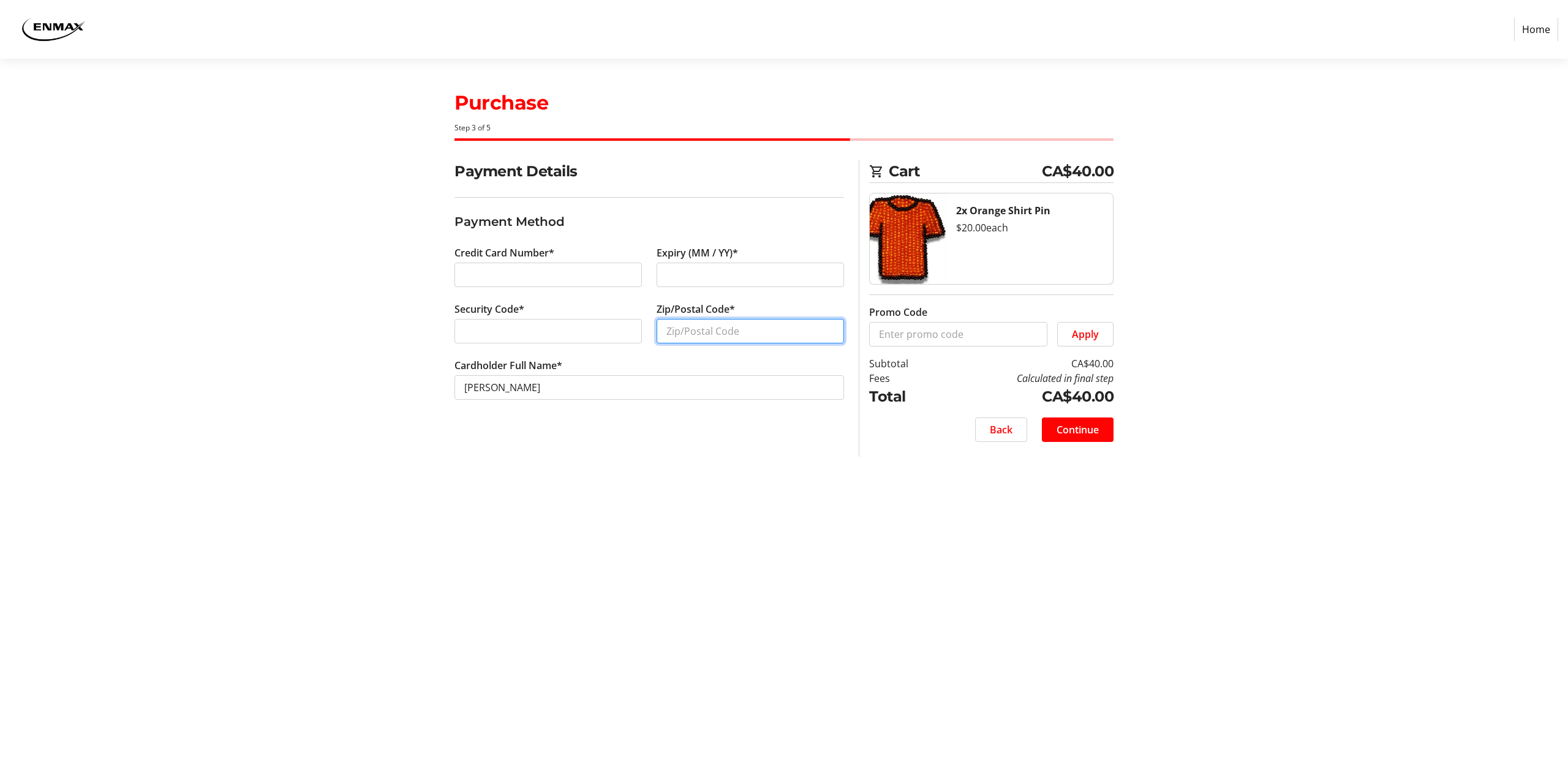
click at [672, 330] on input "Zip/Postal Code*" at bounding box center [750, 331] width 187 height 24
type input "T2X 3R9"
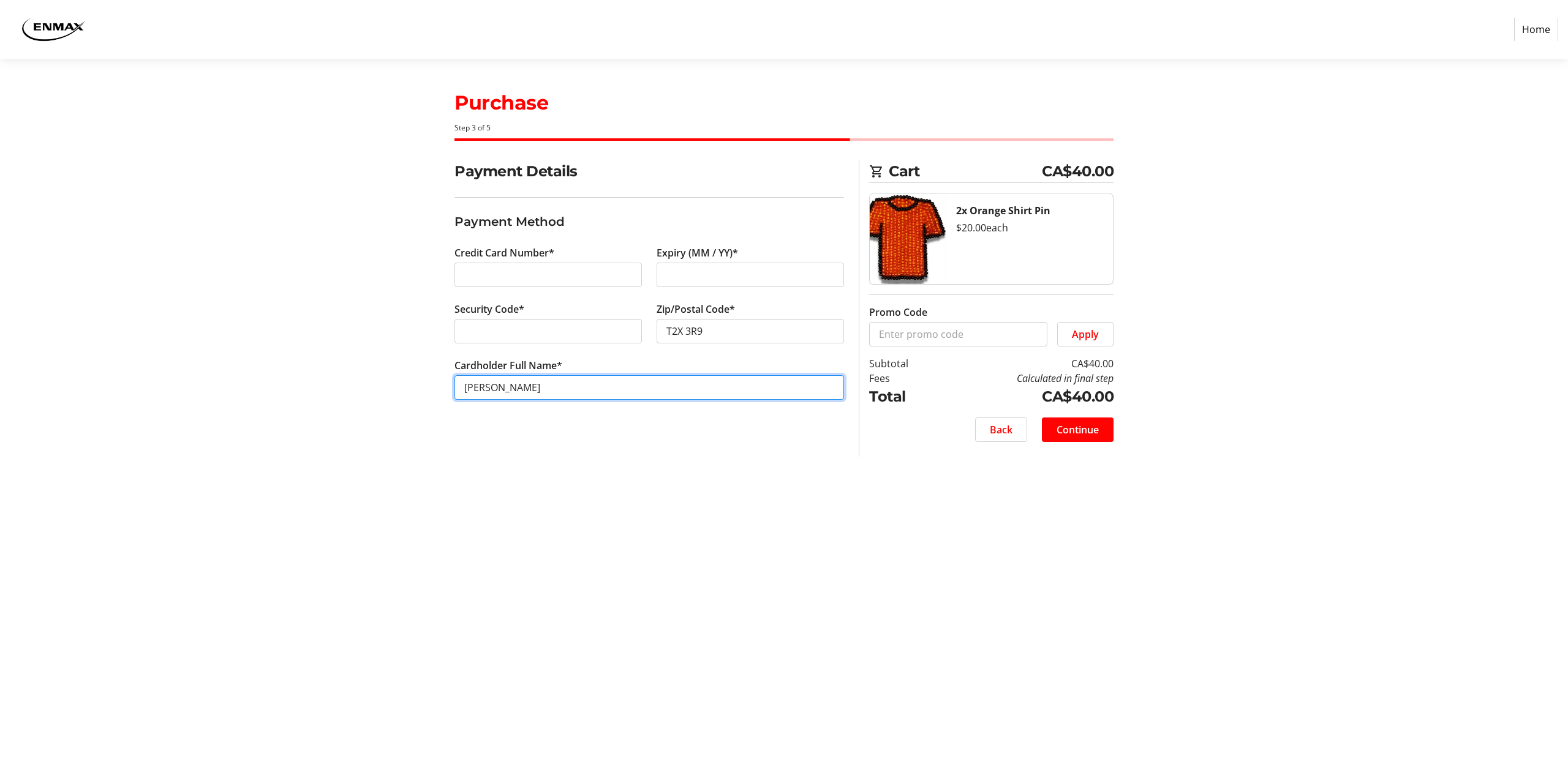
click at [494, 387] on input "[PERSON_NAME]" at bounding box center [649, 388] width 390 height 24
type input "[PERSON_NAME]"
click at [1075, 431] on span "Continue" at bounding box center [1077, 430] width 42 height 15
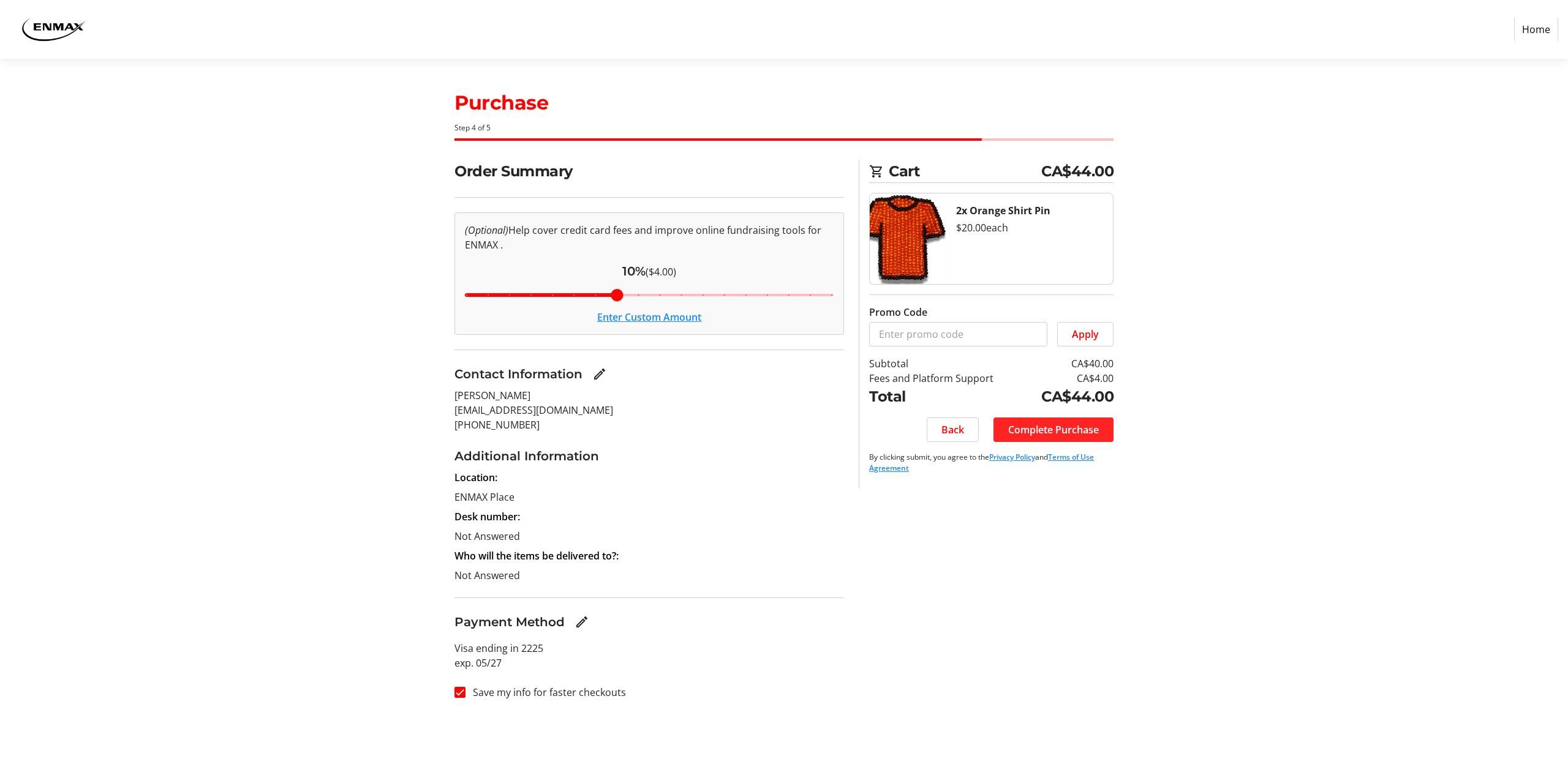
click at [1064, 429] on span "Complete Purchase" at bounding box center [1053, 430] width 91 height 15
